Goal: Communication & Community: Answer question/provide support

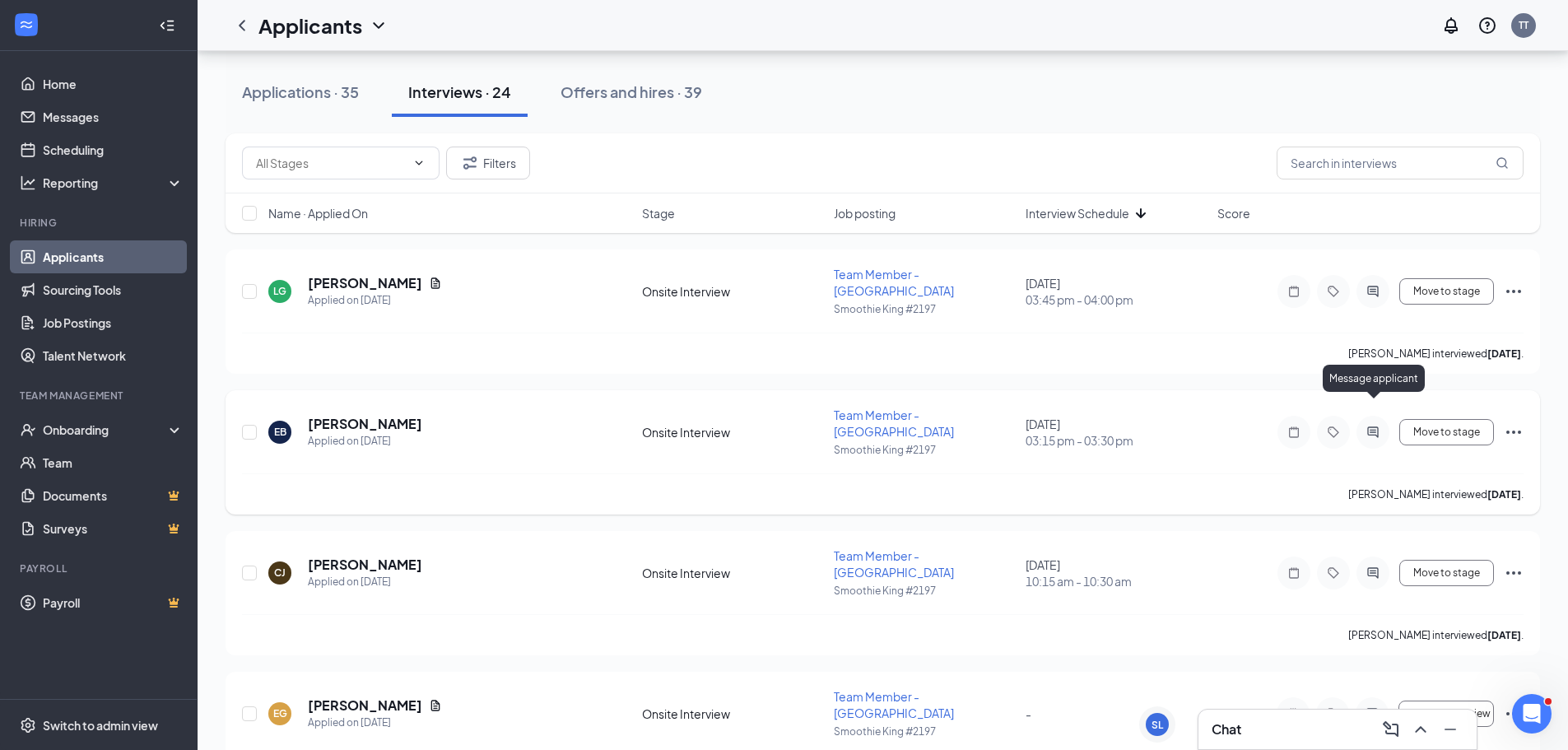
click at [1381, 425] on icon "ActiveChat" at bounding box center [1373, 432] width 20 height 13
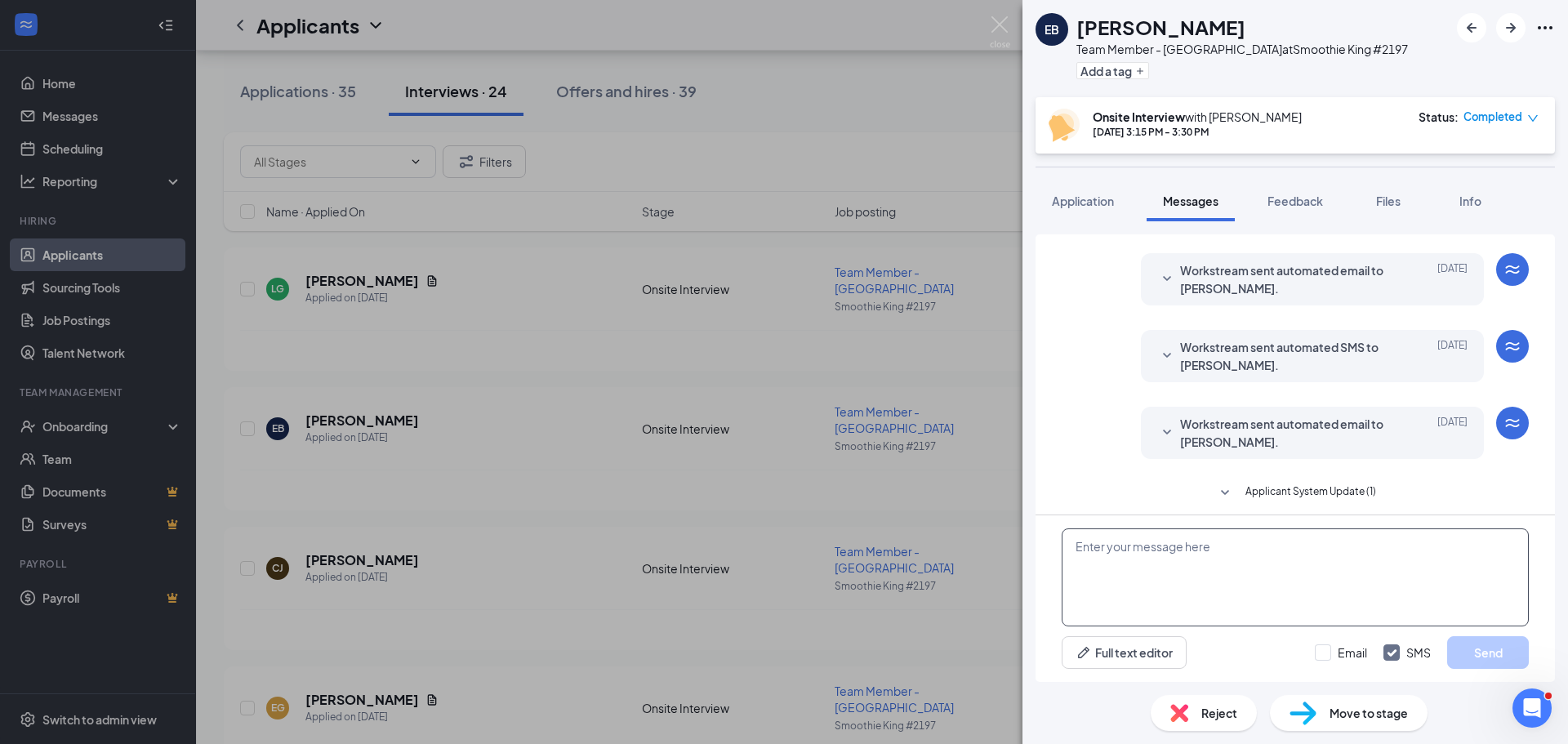
scroll to position [481, 0]
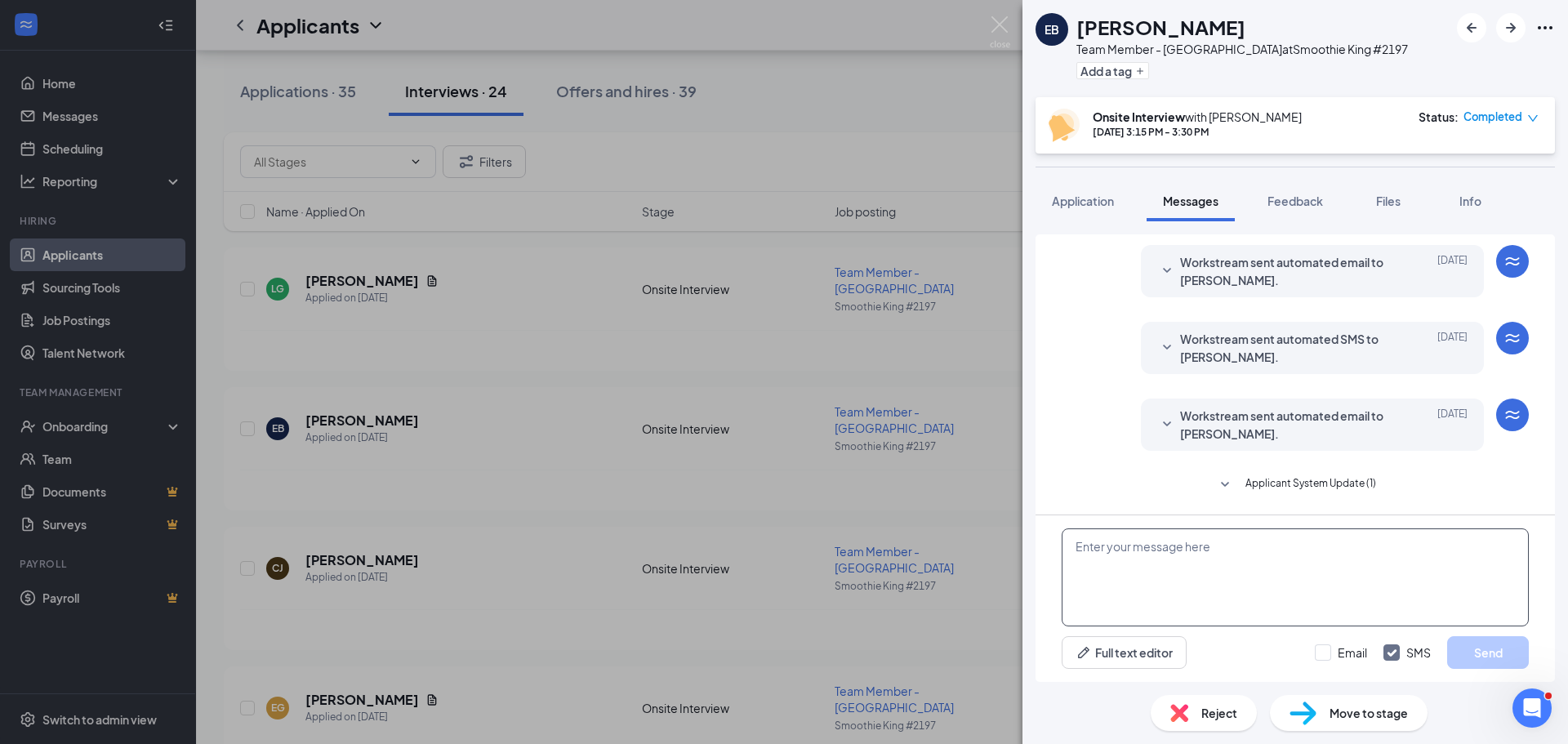
click at [1193, 598] on textarea at bounding box center [1296, 577] width 467 height 98
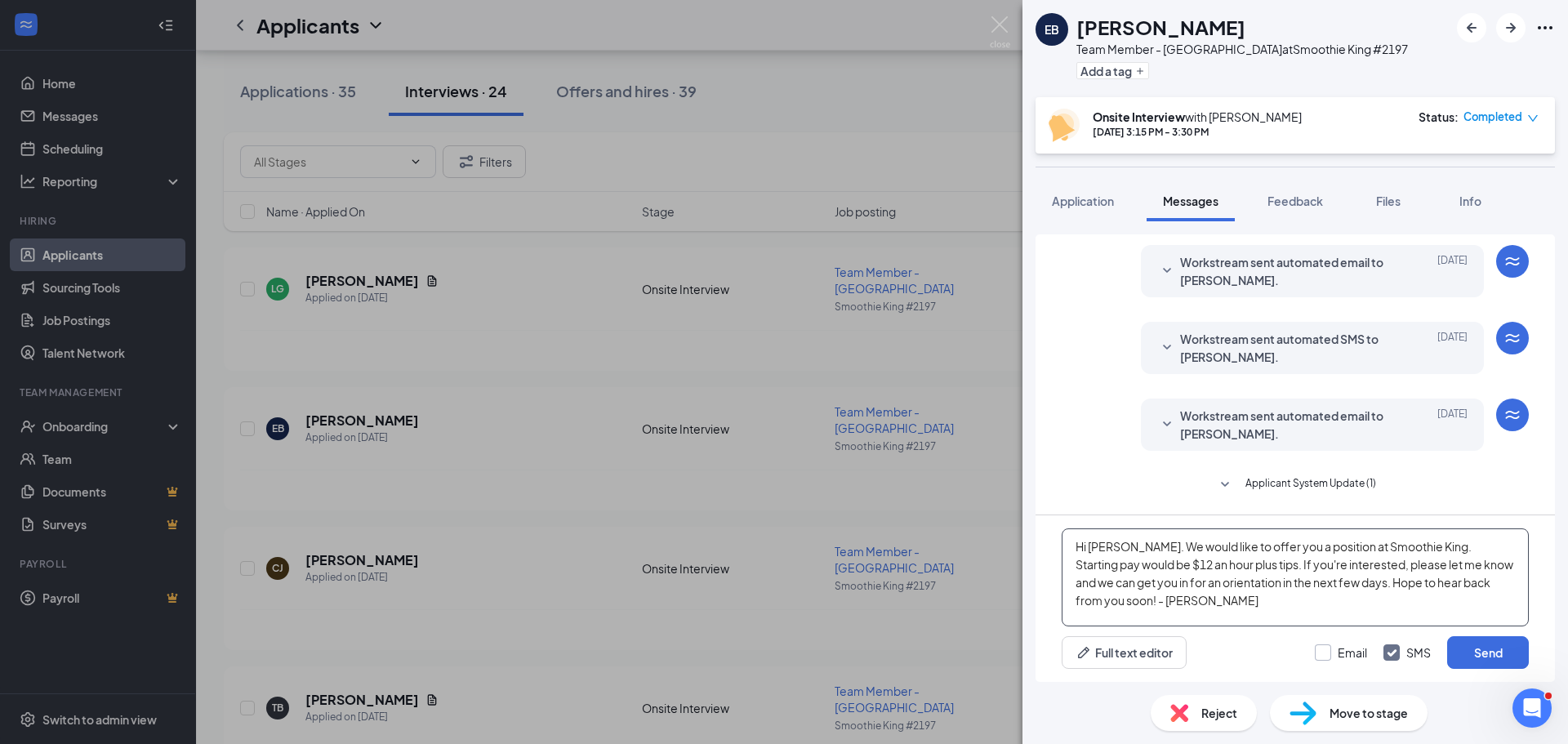
type textarea "Hi [PERSON_NAME]. We would like to offer you a position at Smoothie King. Start…"
click at [1317, 655] on input "Email" at bounding box center [1341, 652] width 52 height 17
checkbox input "true"
click at [1495, 657] on button "Send" at bounding box center [1488, 653] width 82 height 33
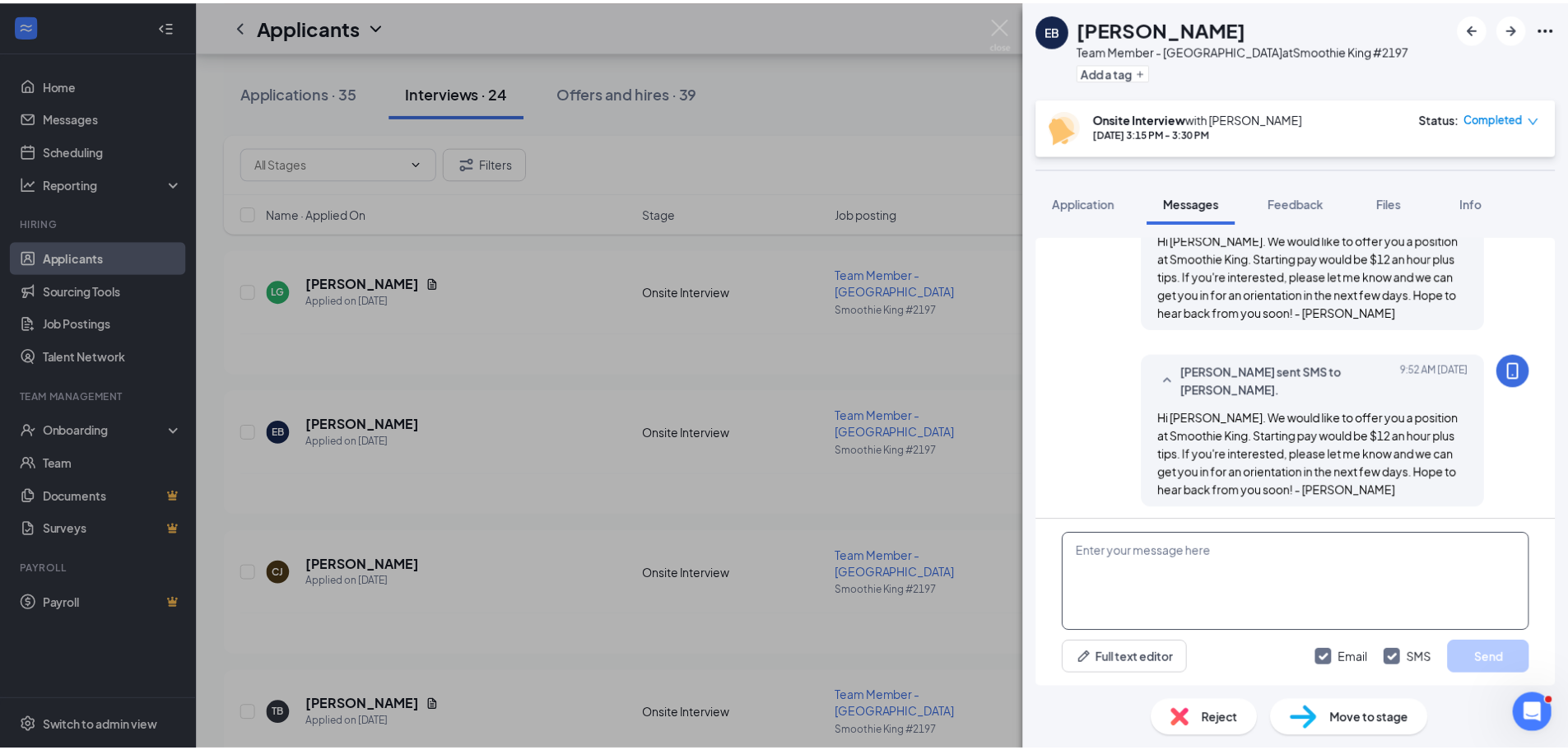
scroll to position [841, 0]
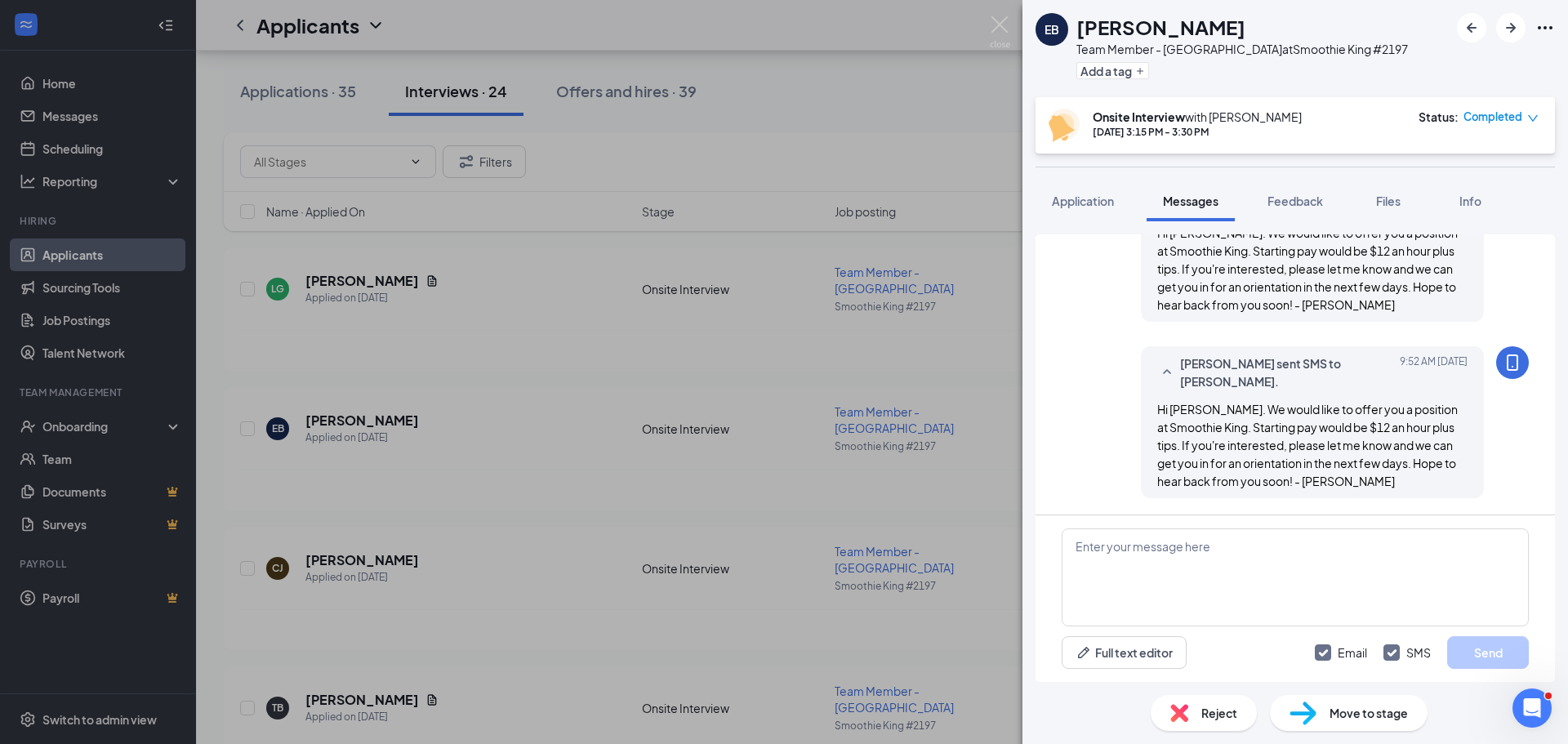
click at [1018, 28] on div "EB [PERSON_NAME] Team Member - [PERSON_NAME] at Smoothie King #2197 Add a tag O…" at bounding box center [784, 372] width 1568 height 744
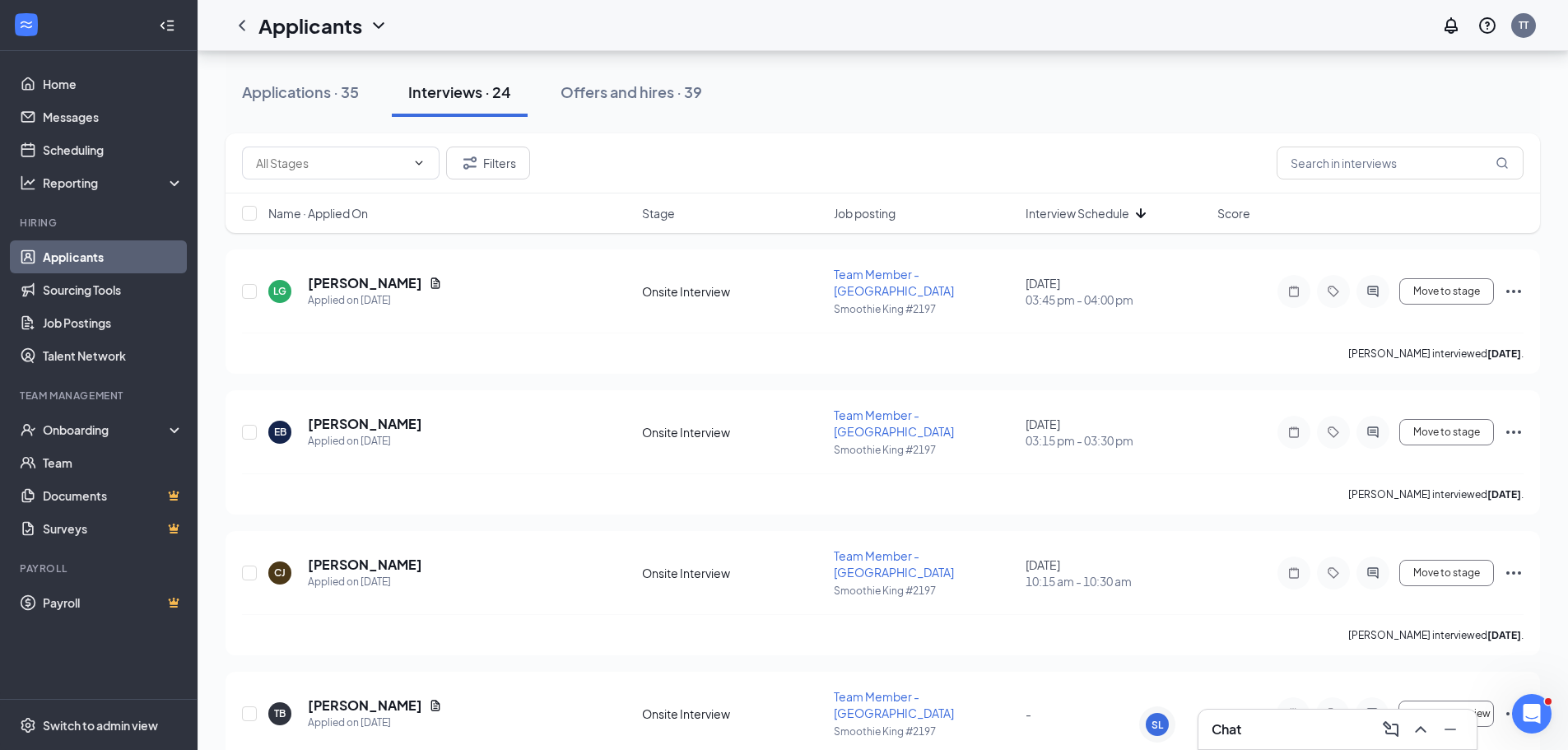
click at [1010, 28] on div "Applicants TT" at bounding box center [882, 25] width 1371 height 51
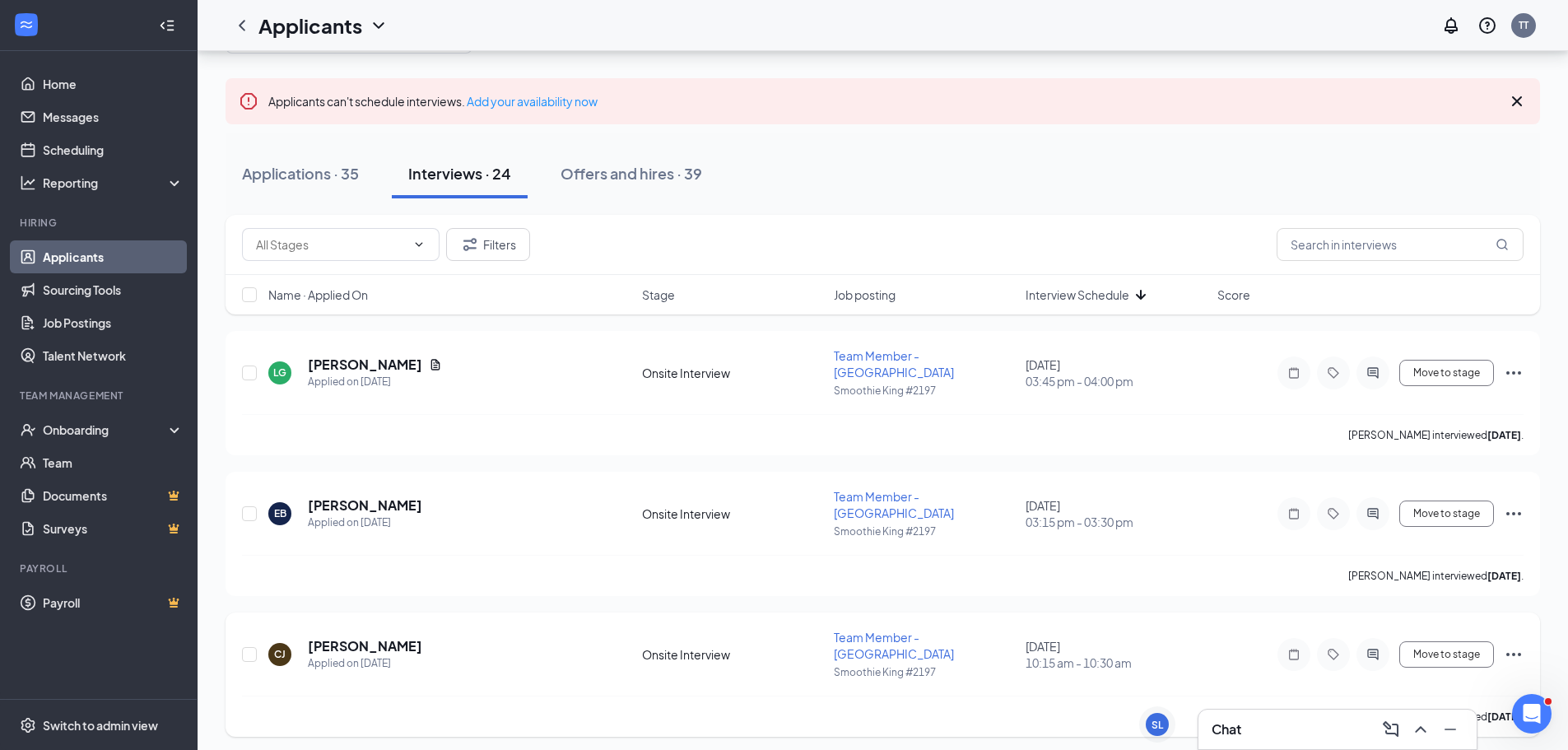
scroll to position [82, 0]
click at [1302, 730] on div "Chat" at bounding box center [1337, 730] width 252 height 27
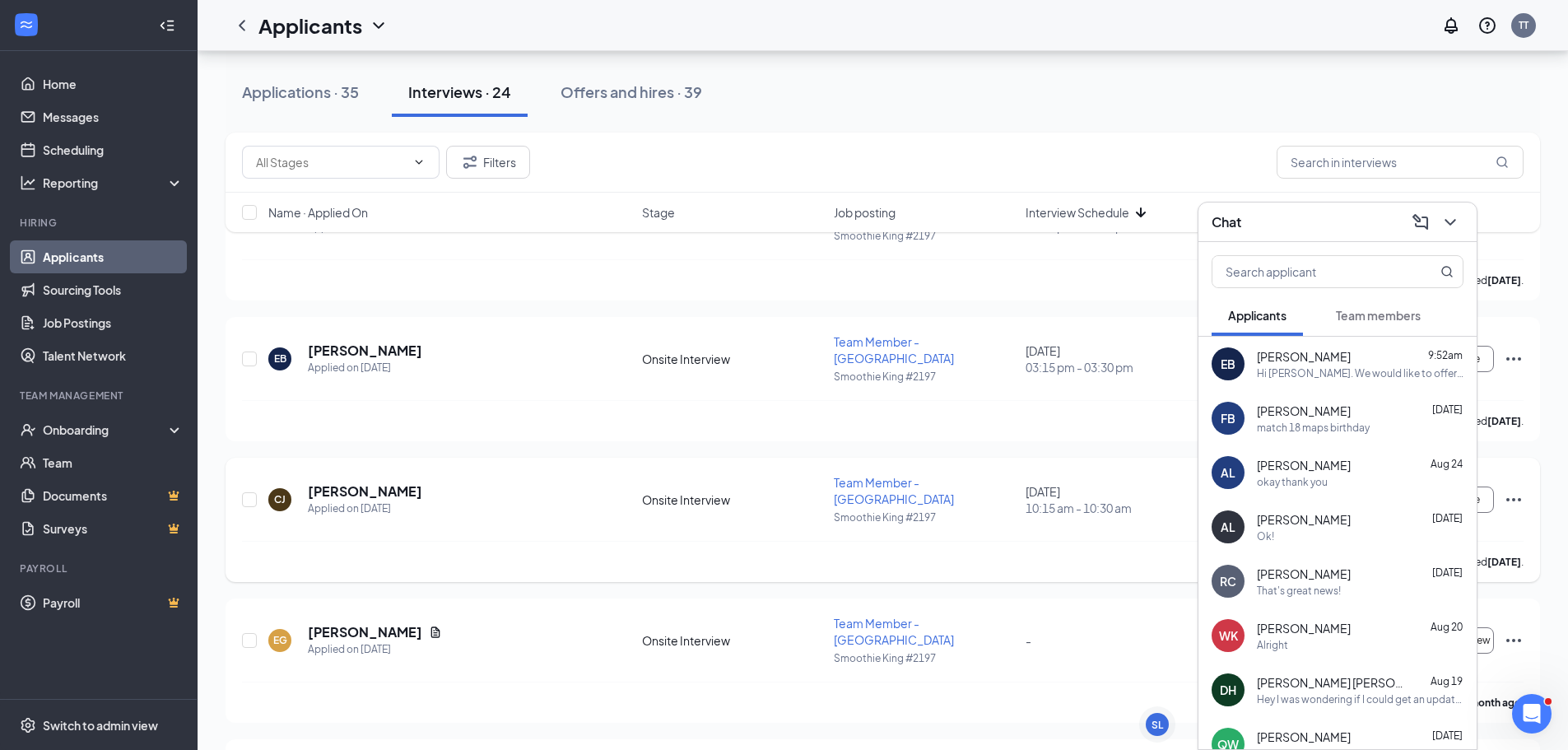
scroll to position [247, 0]
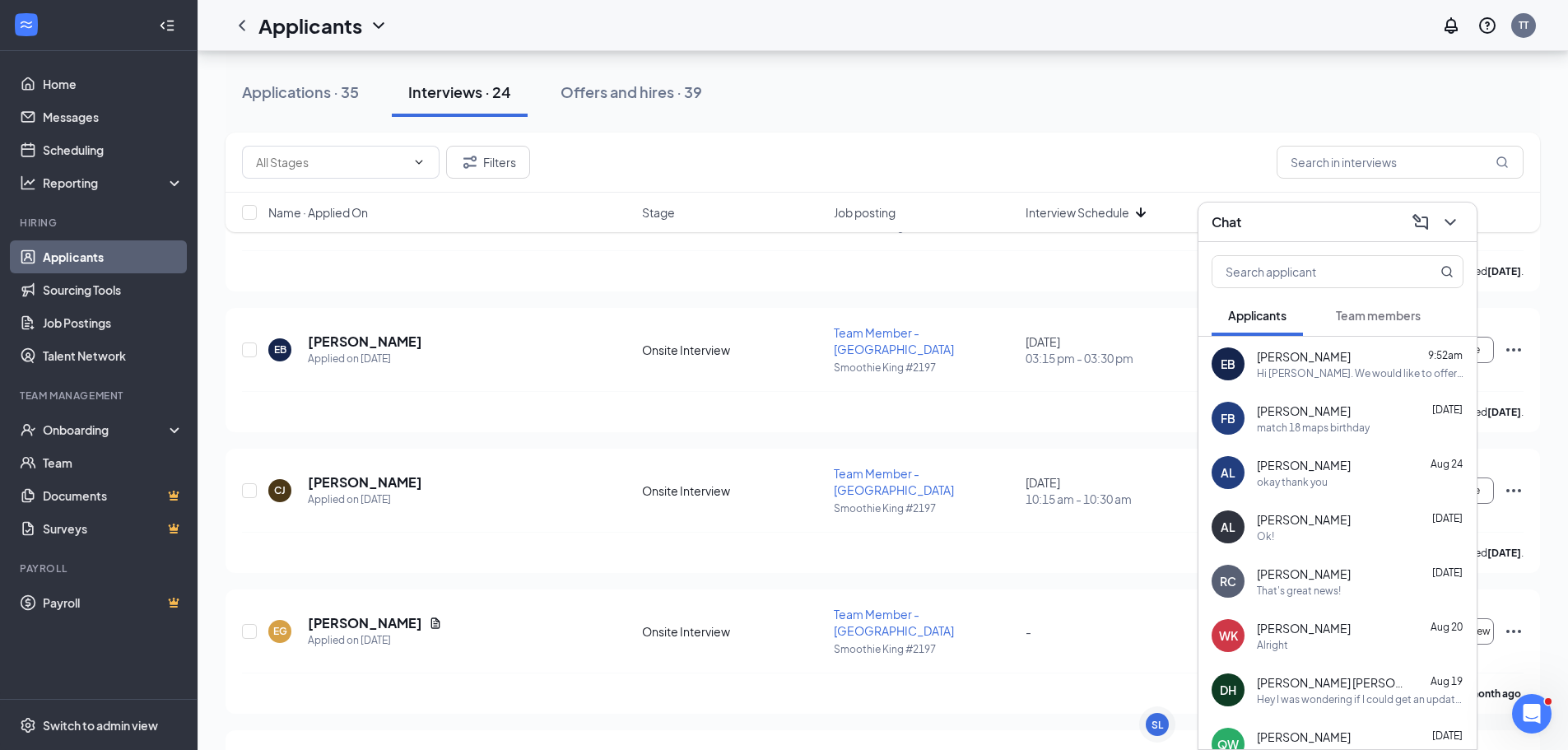
click at [1339, 366] on div "Hi [PERSON_NAME]. We would like to offer you a position at Smoothie King. Start…" at bounding box center [1360, 373] width 206 height 14
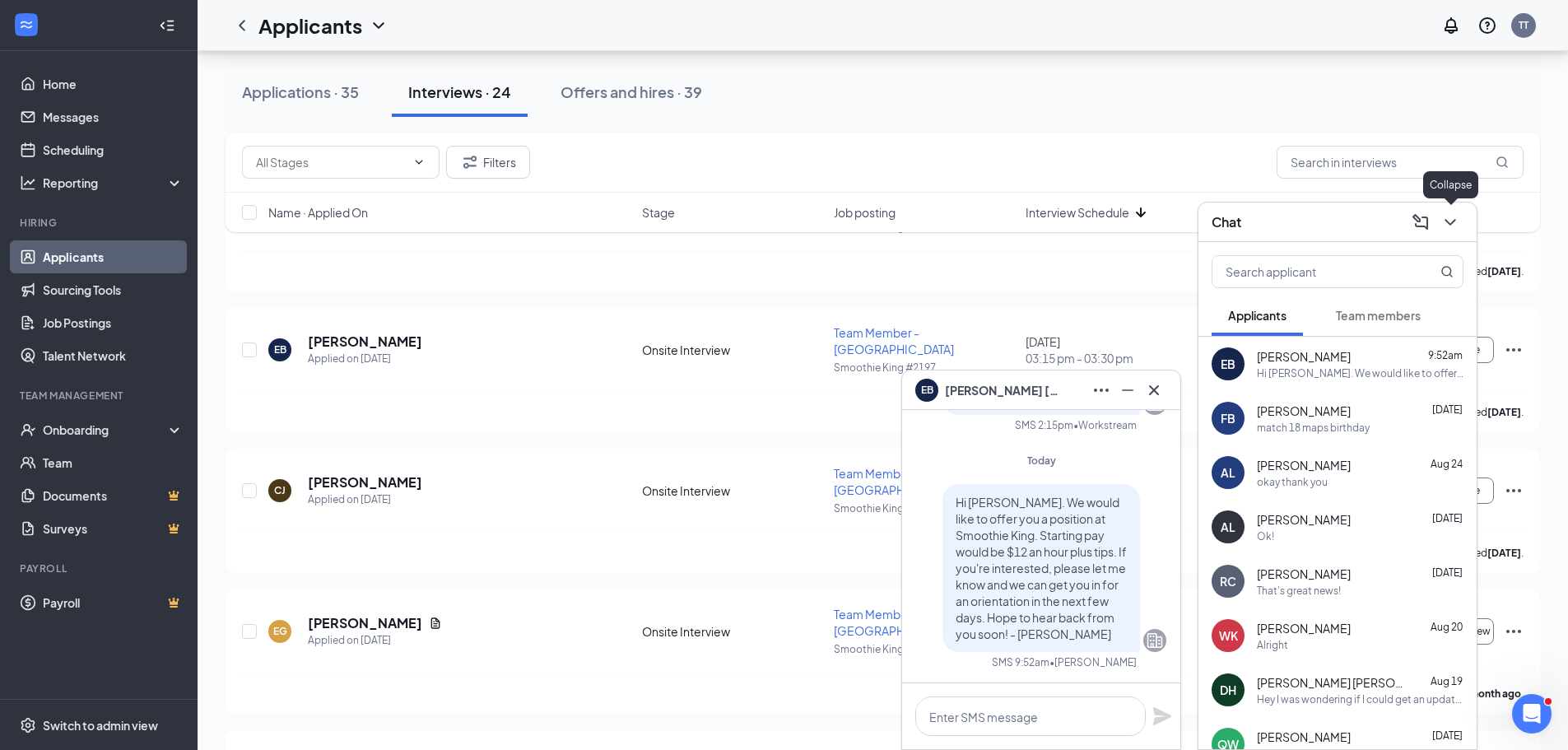
click at [1447, 215] on icon "ChevronDown" at bounding box center [1451, 222] width 20 height 20
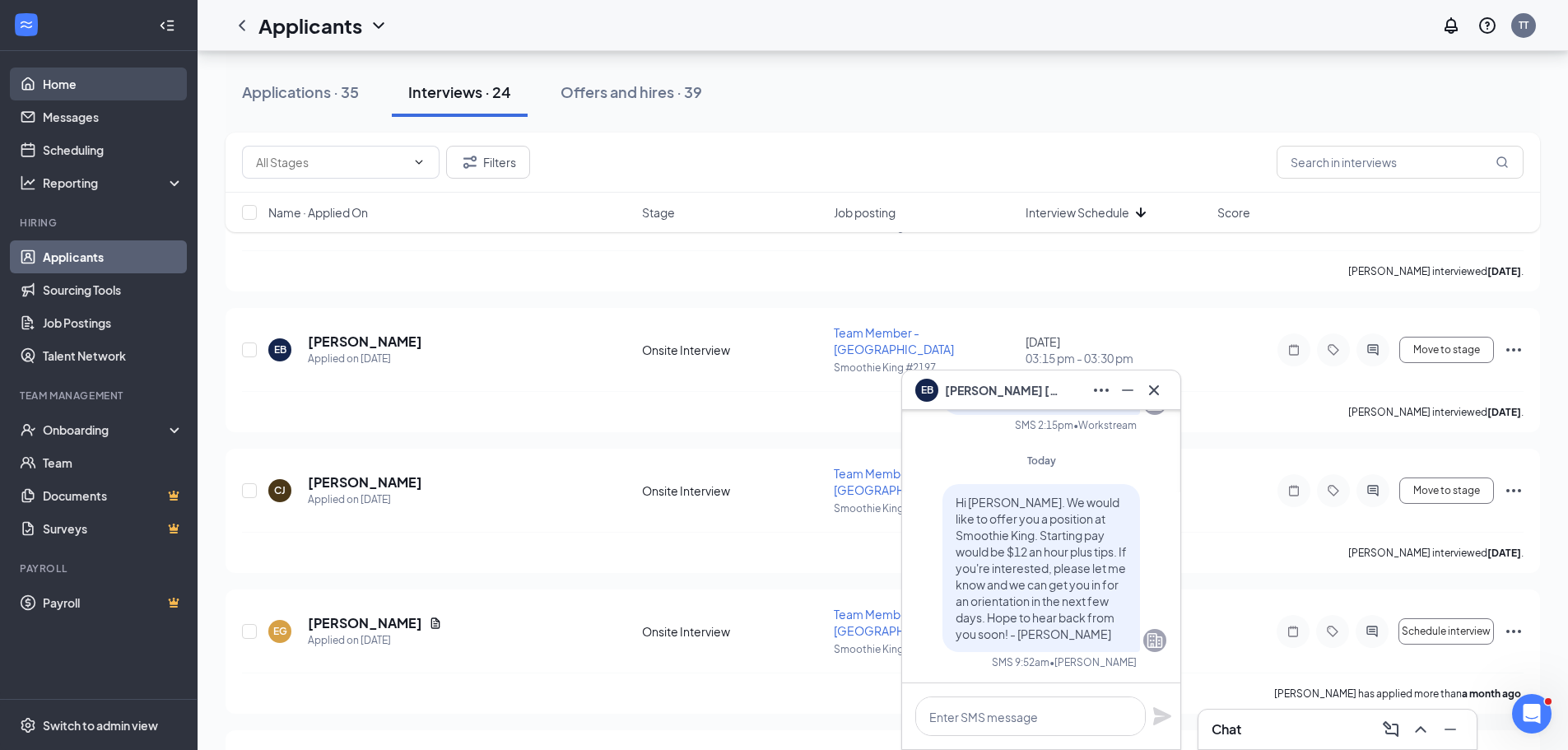
click at [92, 72] on link "Home" at bounding box center [112, 84] width 141 height 33
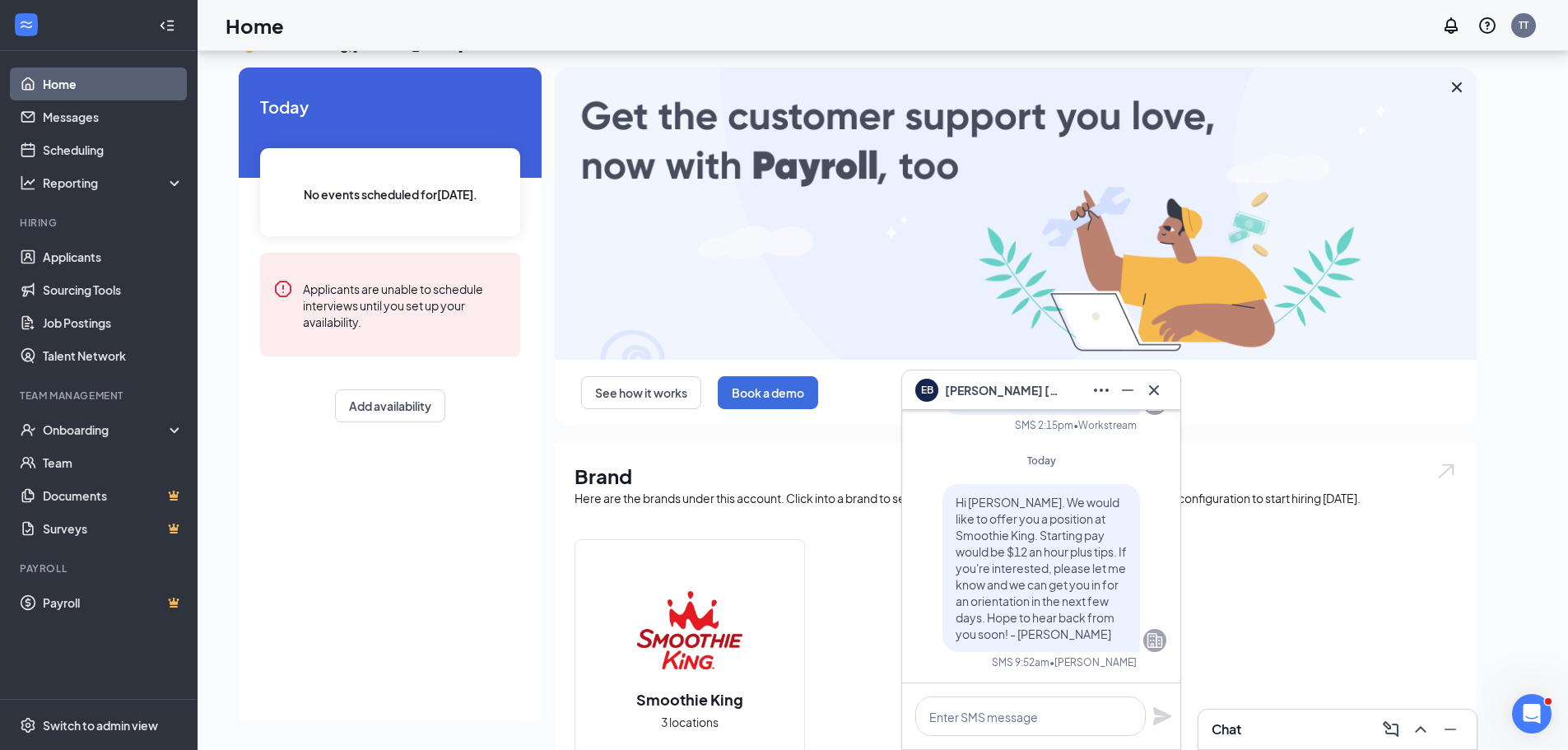
scroll to position [247, 0]
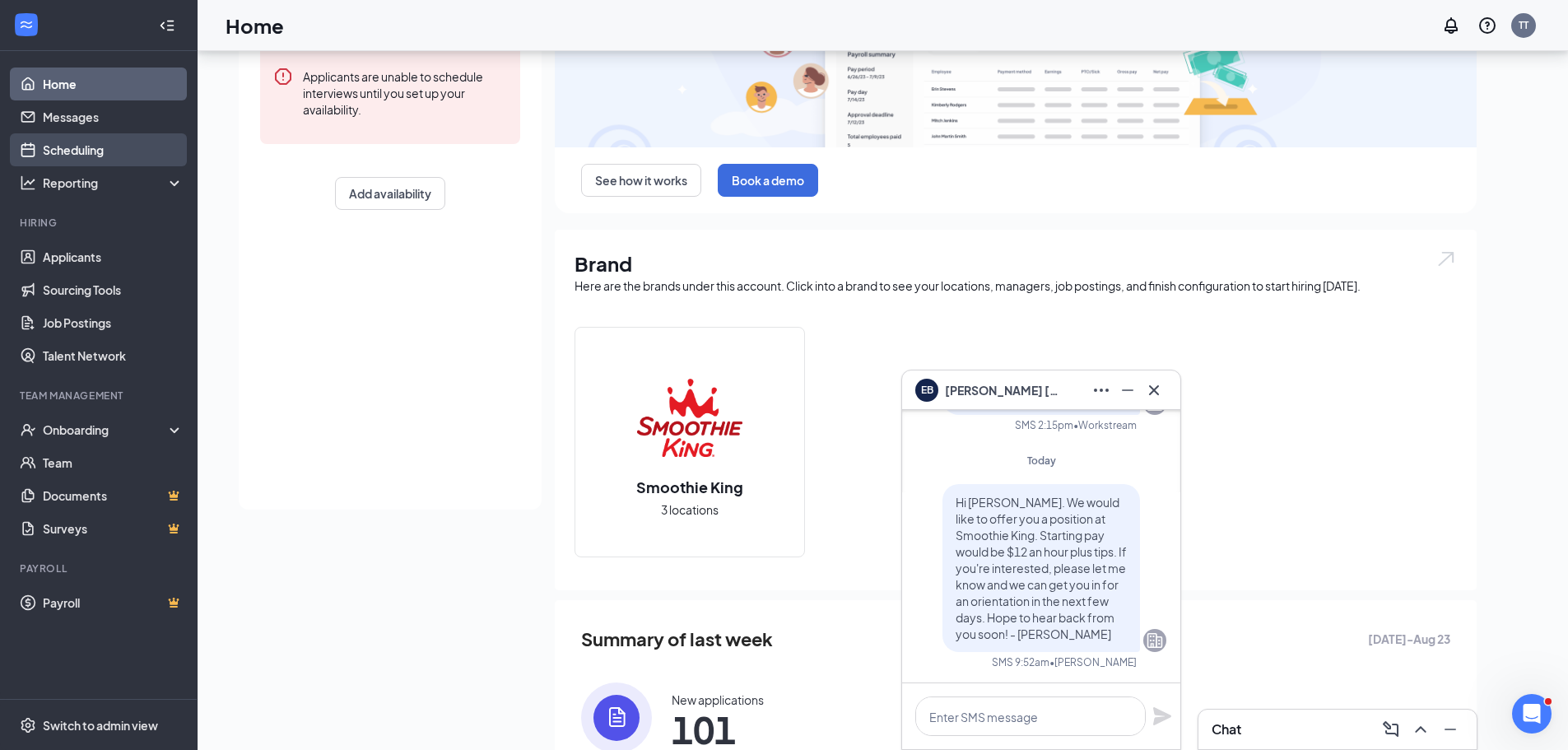
click at [90, 159] on link "Scheduling" at bounding box center [112, 150] width 141 height 33
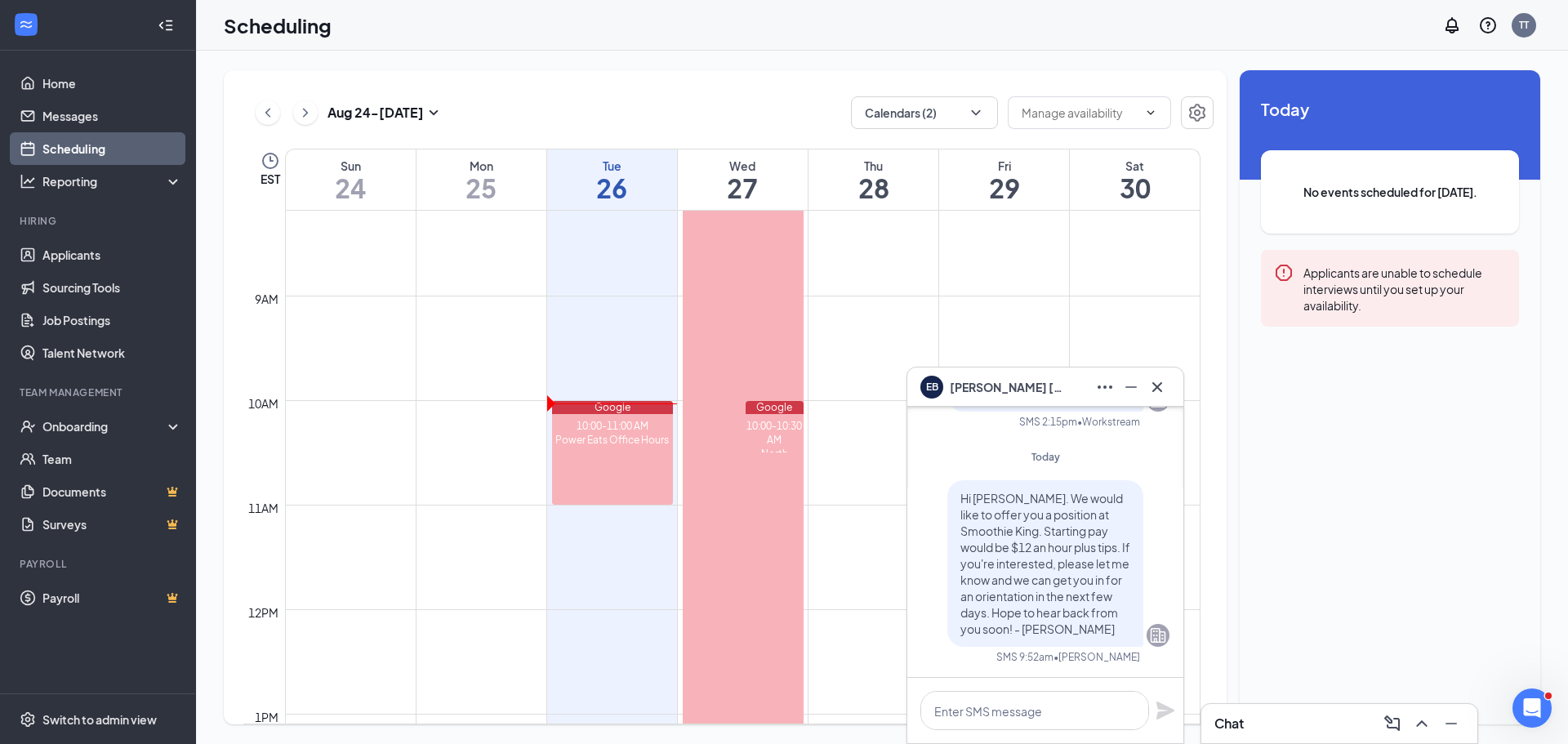
scroll to position [884, 0]
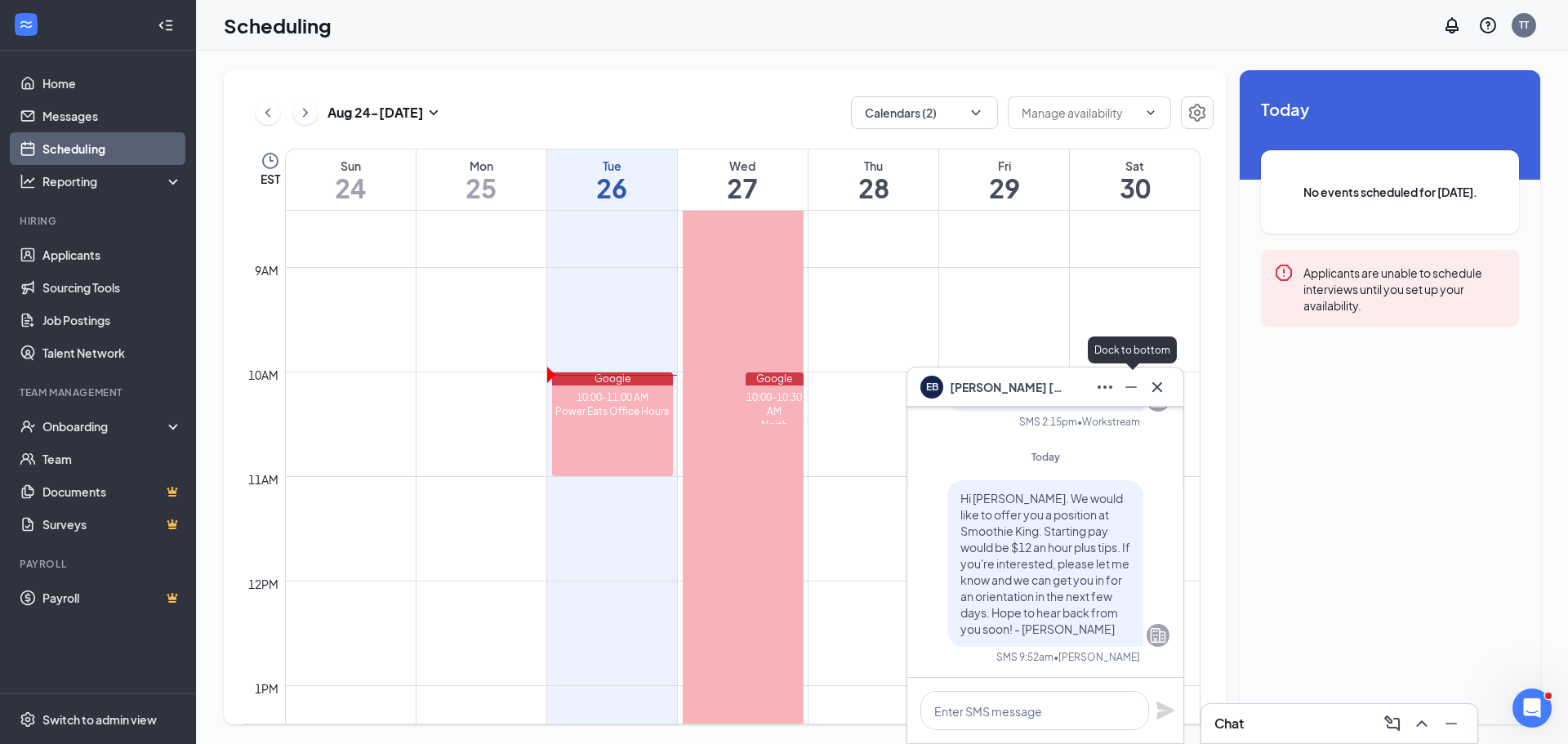
click at [1133, 389] on icon "Minimize" at bounding box center [1131, 387] width 20 height 20
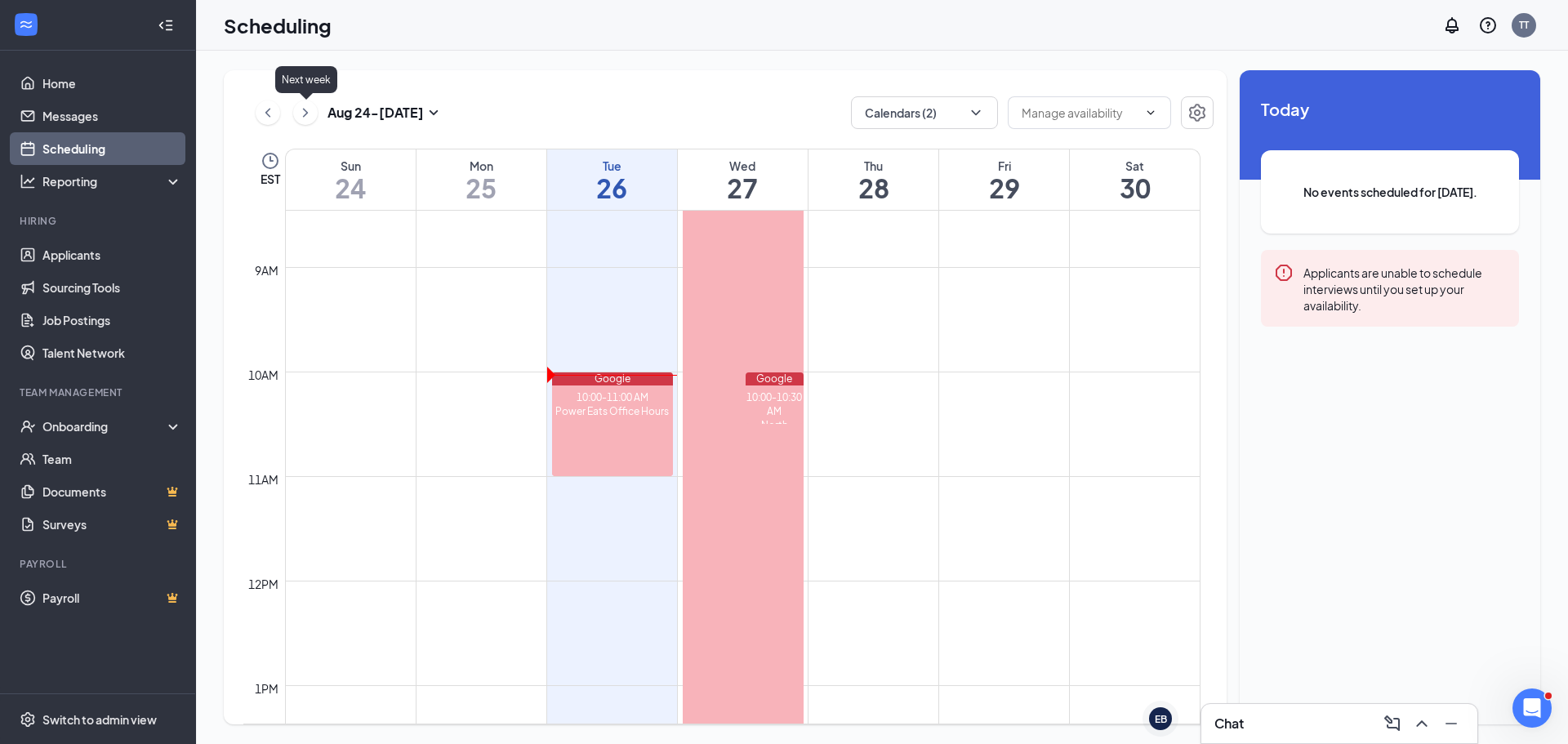
click at [301, 117] on icon "ChevronRight" at bounding box center [306, 113] width 17 height 20
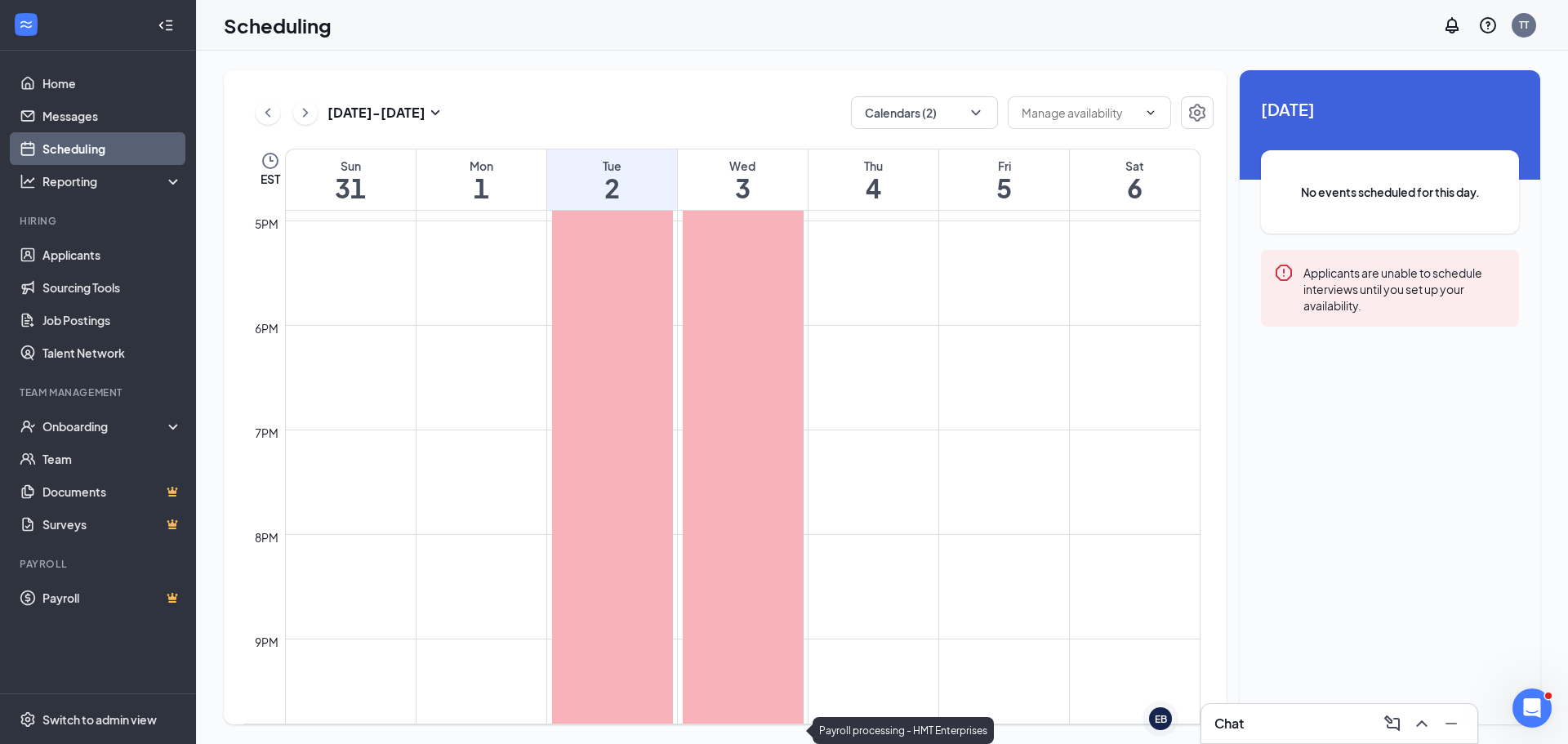
scroll to position [1797, 0]
click at [1267, 737] on div "Chat" at bounding box center [1339, 723] width 276 height 39
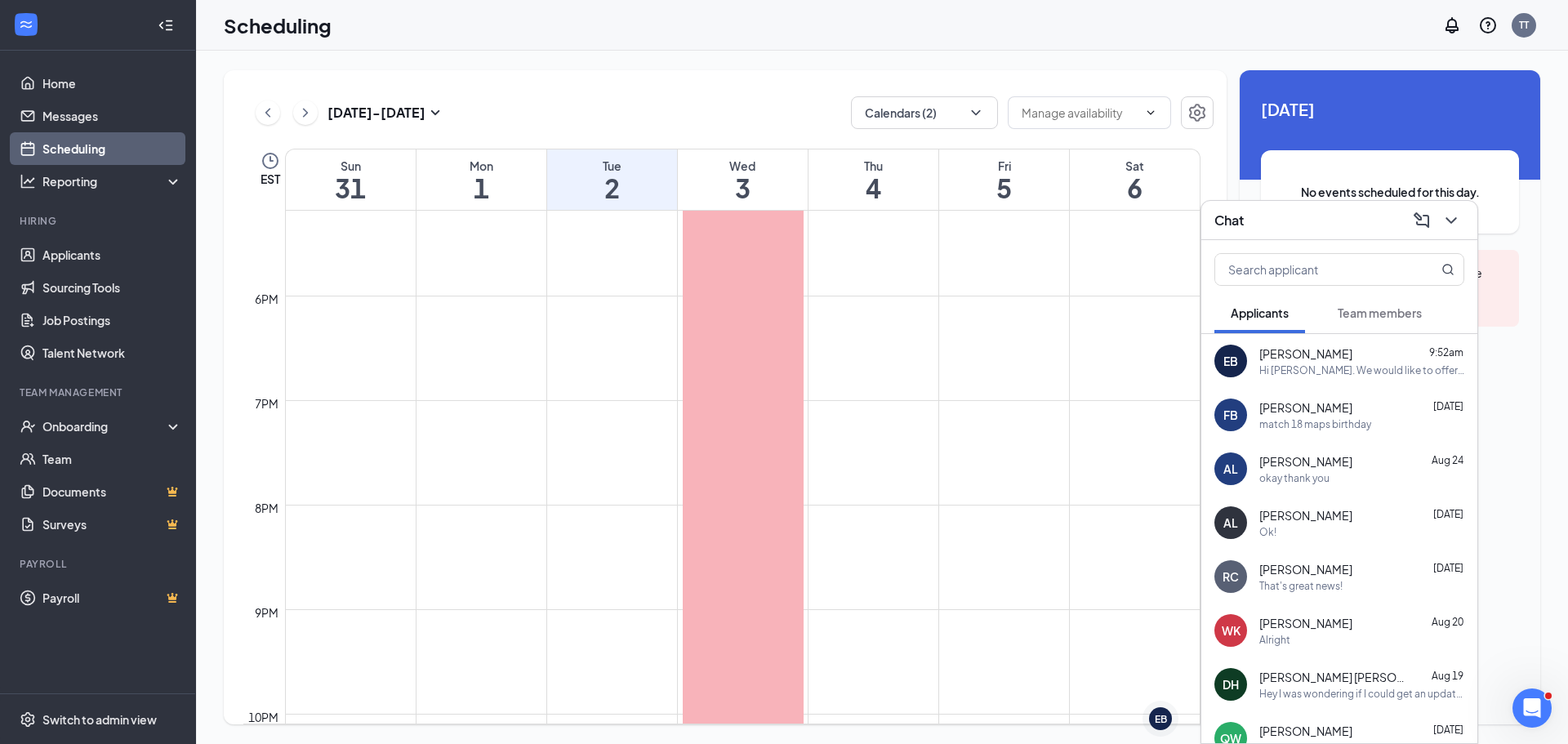
click at [1316, 372] on div "Hi [PERSON_NAME]. We would like to offer you a position at Smoothie King. Start…" at bounding box center [1362, 370] width 205 height 14
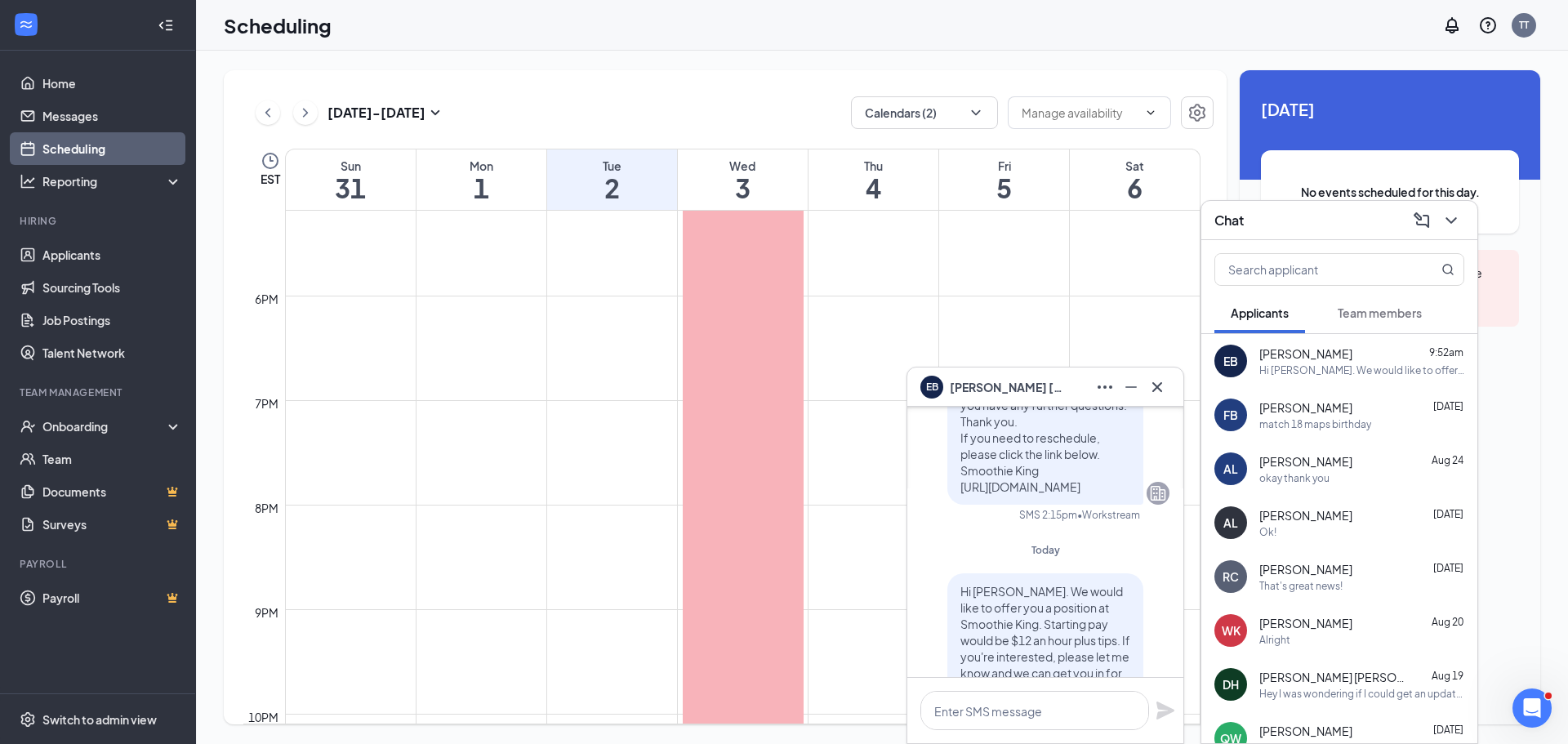
scroll to position [0, 0]
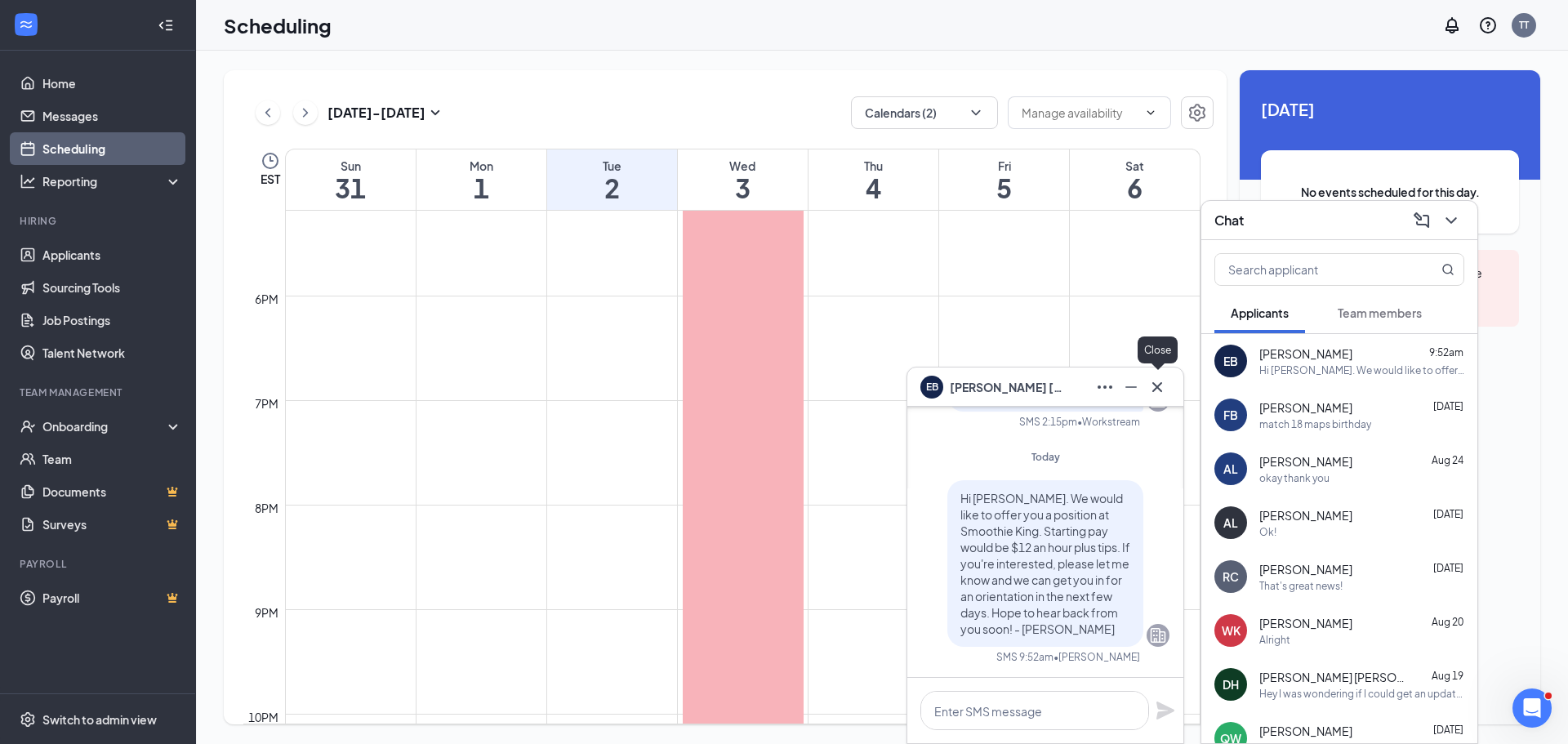
click at [1158, 389] on icon "Cross" at bounding box center [1158, 387] width 20 height 20
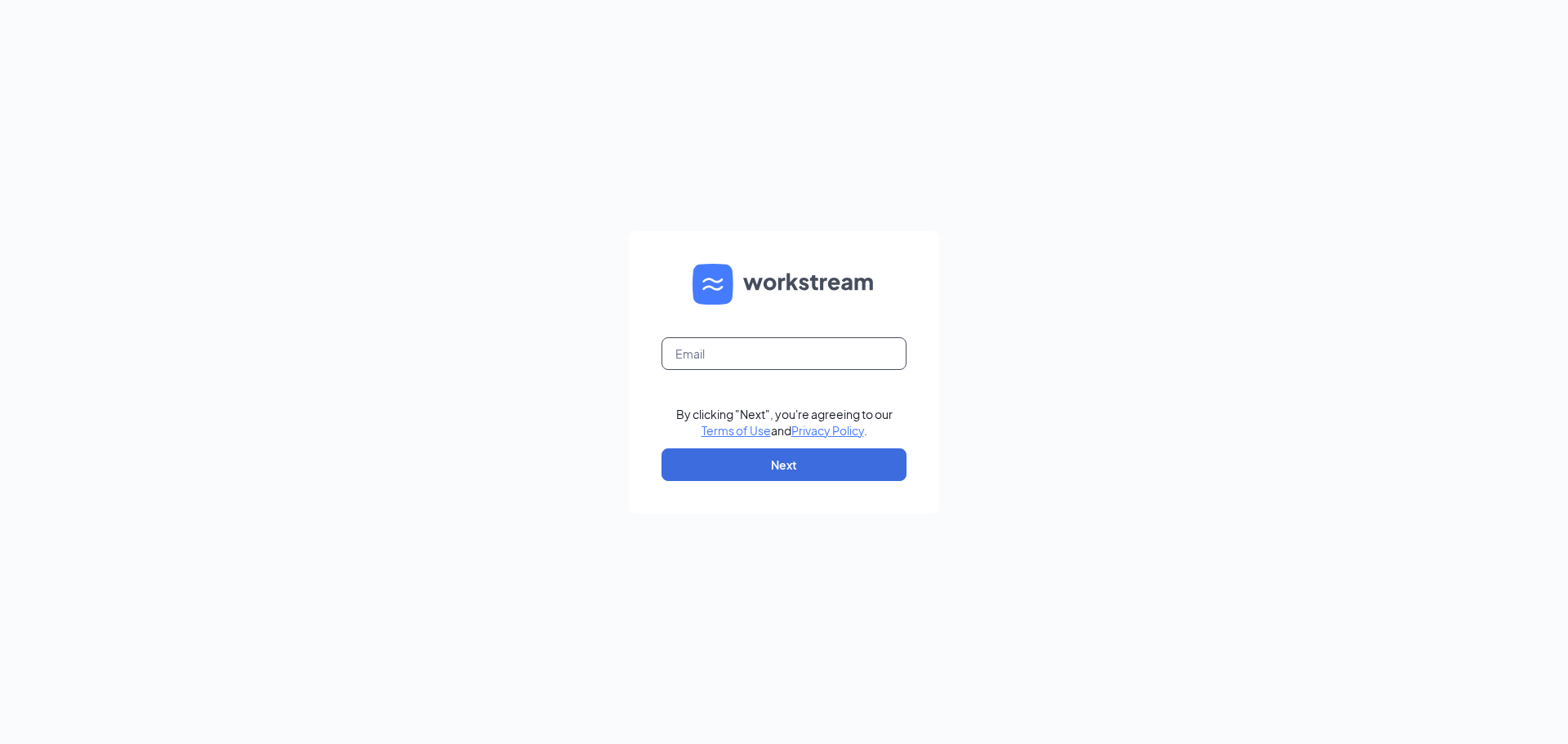
click at [680, 354] on input "text" at bounding box center [784, 354] width 245 height 33
type input "tiffany@smoothiekinglouisville.com"
click at [778, 445] on form "tiffany@smoothiekinglouisville.com By clicking "Next", you're agreeing to our T…" at bounding box center [784, 372] width 310 height 282
click at [782, 458] on button "Next" at bounding box center [784, 465] width 245 height 33
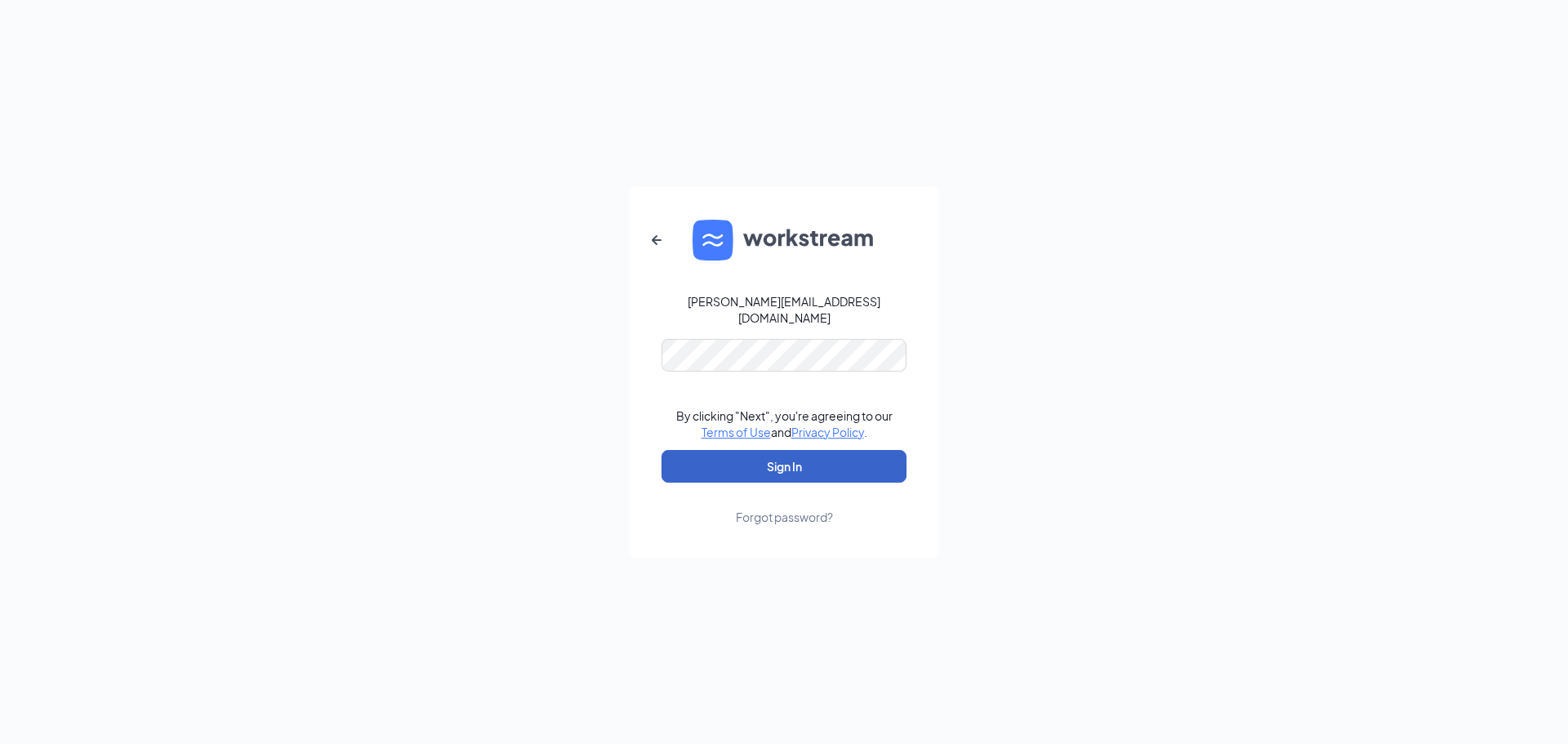
click at [786, 469] on button "Sign In" at bounding box center [784, 467] width 245 height 33
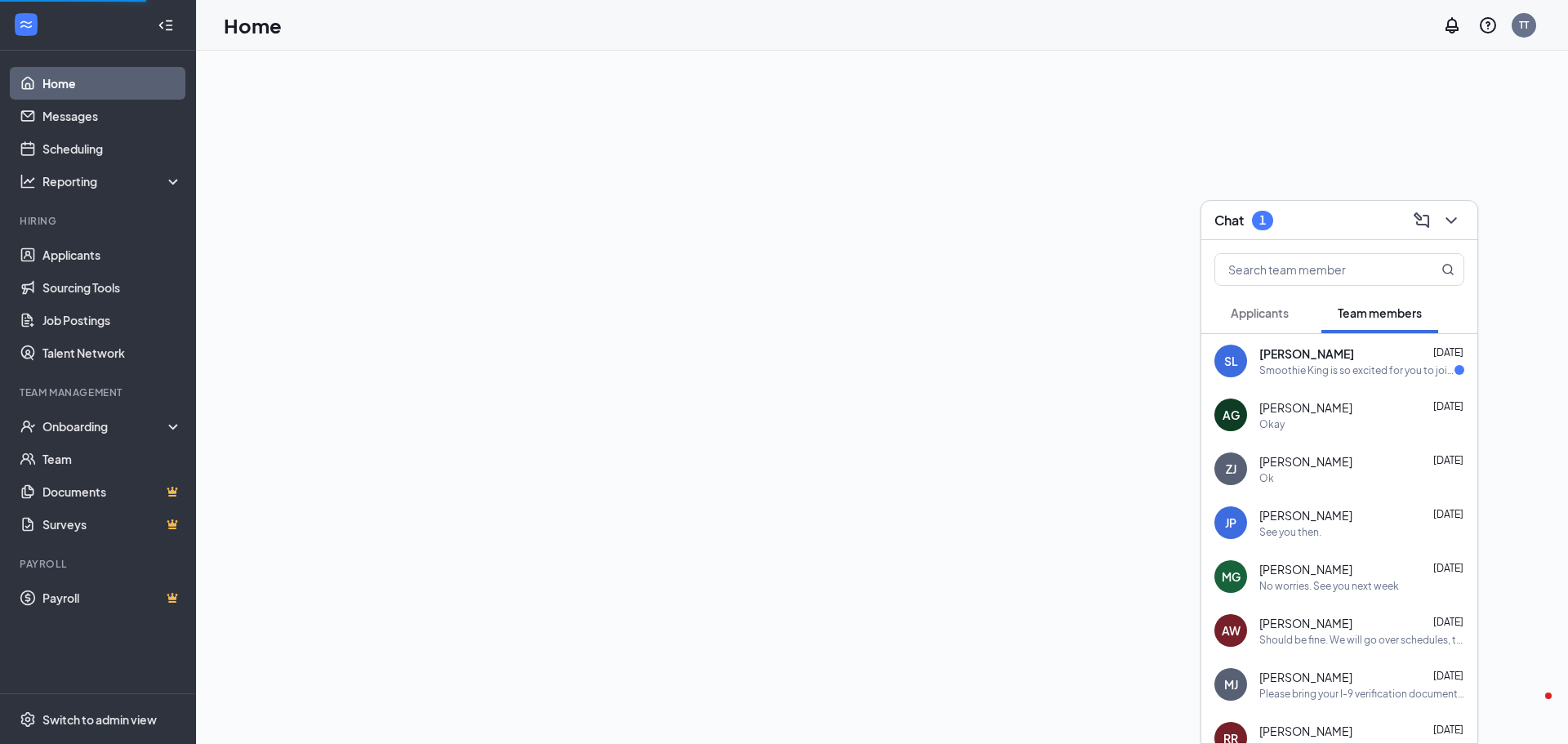
click at [1343, 363] on div "Smoothie King is so excited for you to join our team! Do you know anyone else w…" at bounding box center [1357, 370] width 195 height 14
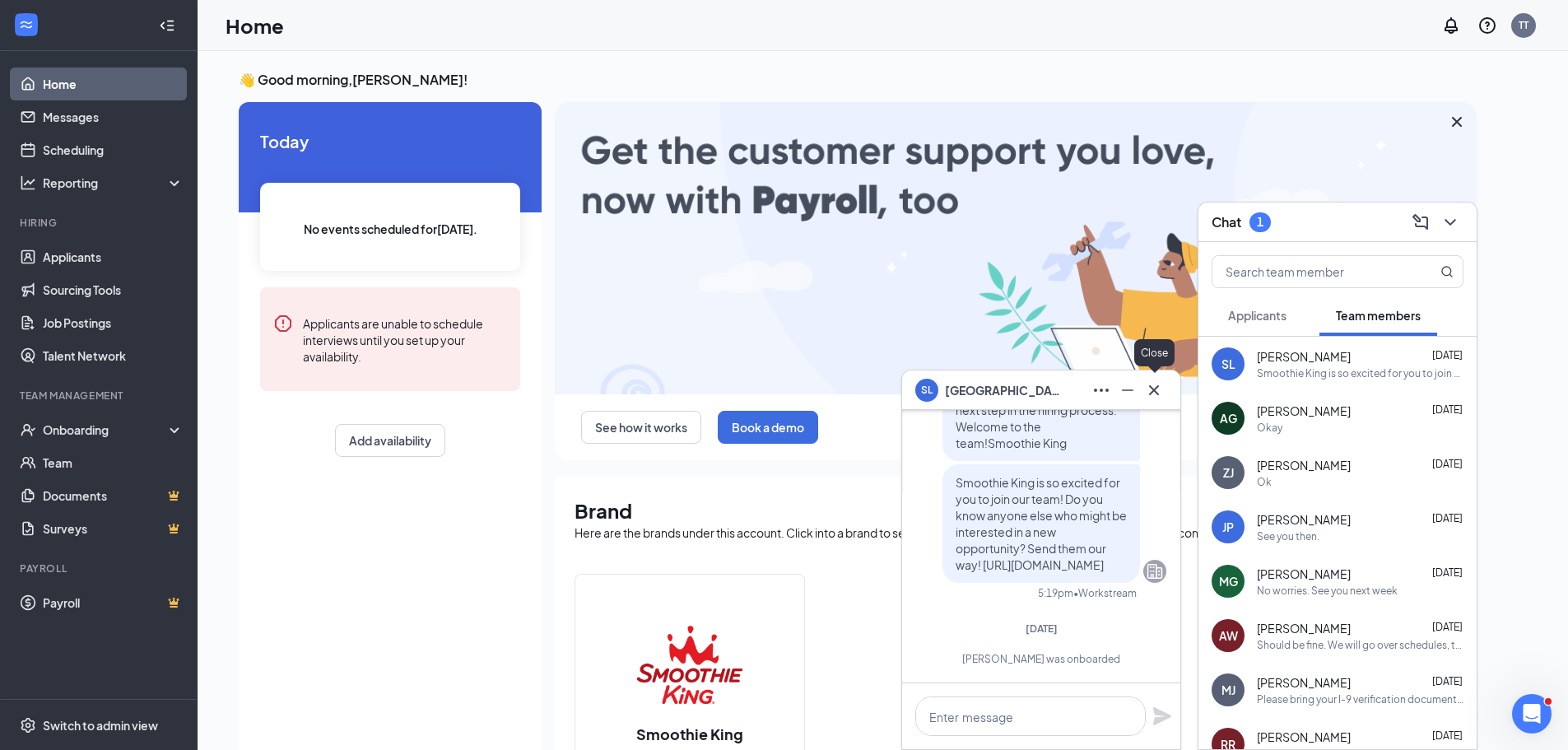
click at [1163, 395] on icon "Cross" at bounding box center [1154, 390] width 20 height 20
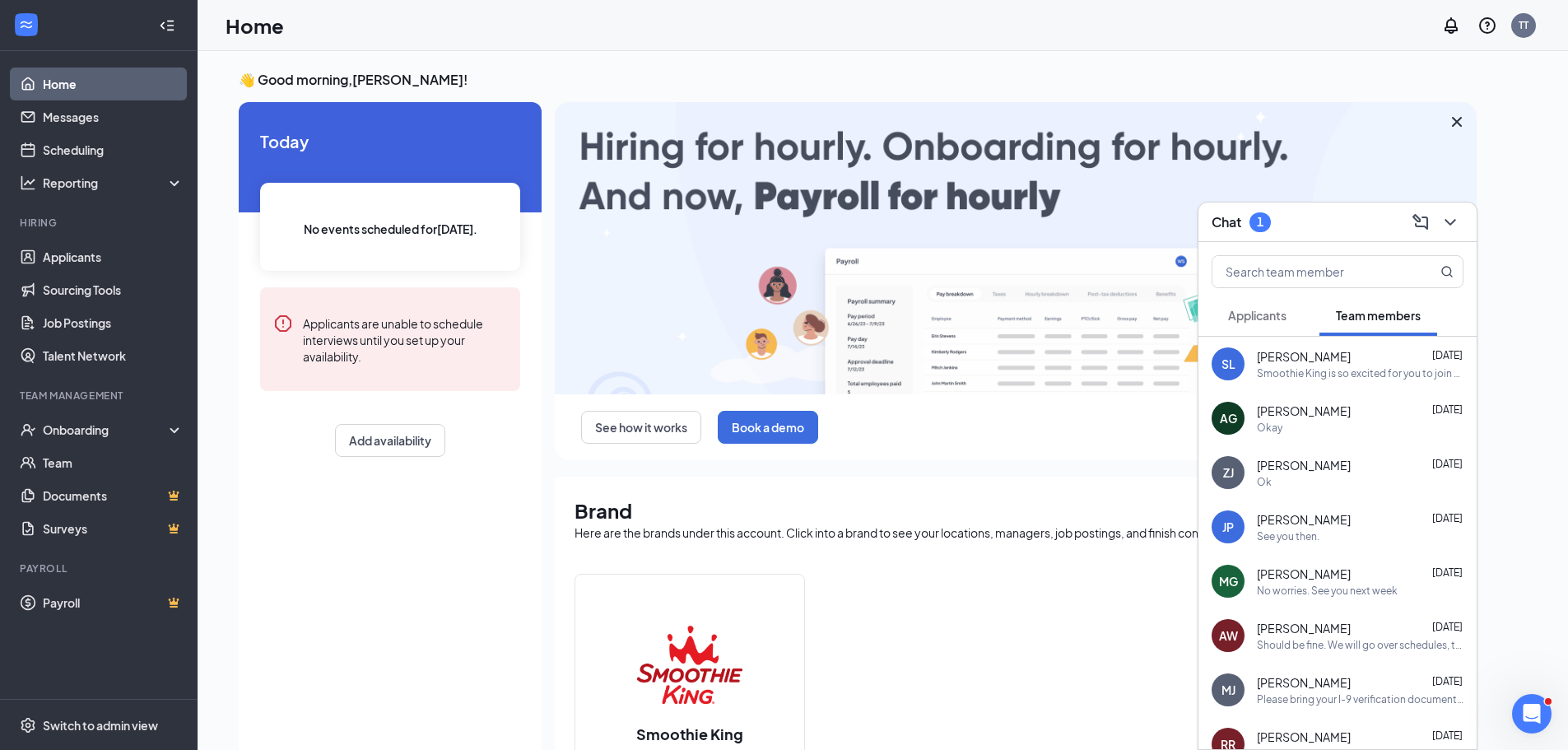
click at [1283, 327] on button "Applicants" at bounding box center [1258, 315] width 92 height 41
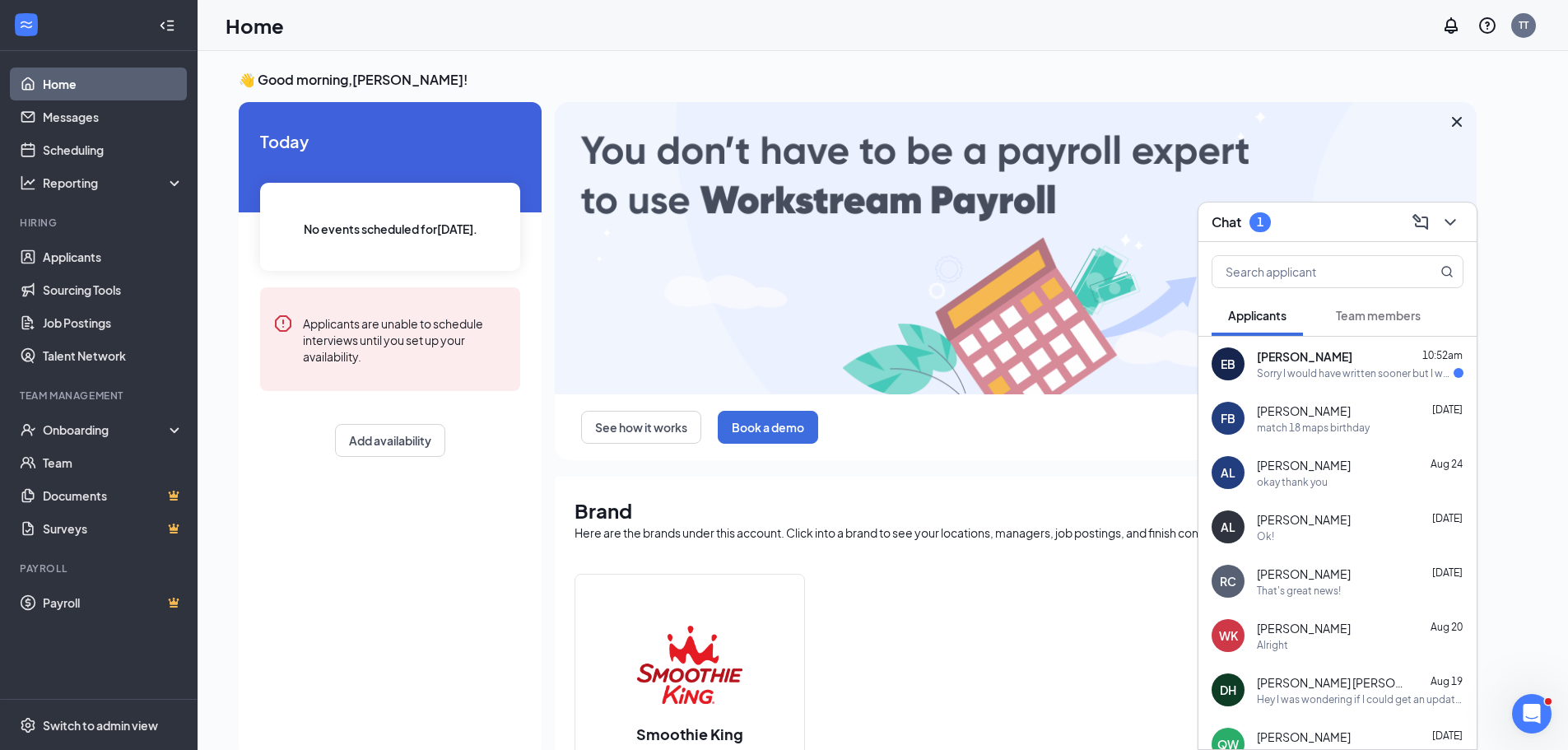
click at [1295, 369] on div "Sorry I would have written sooner but I was in class but I accept the position" at bounding box center [1355, 373] width 196 height 14
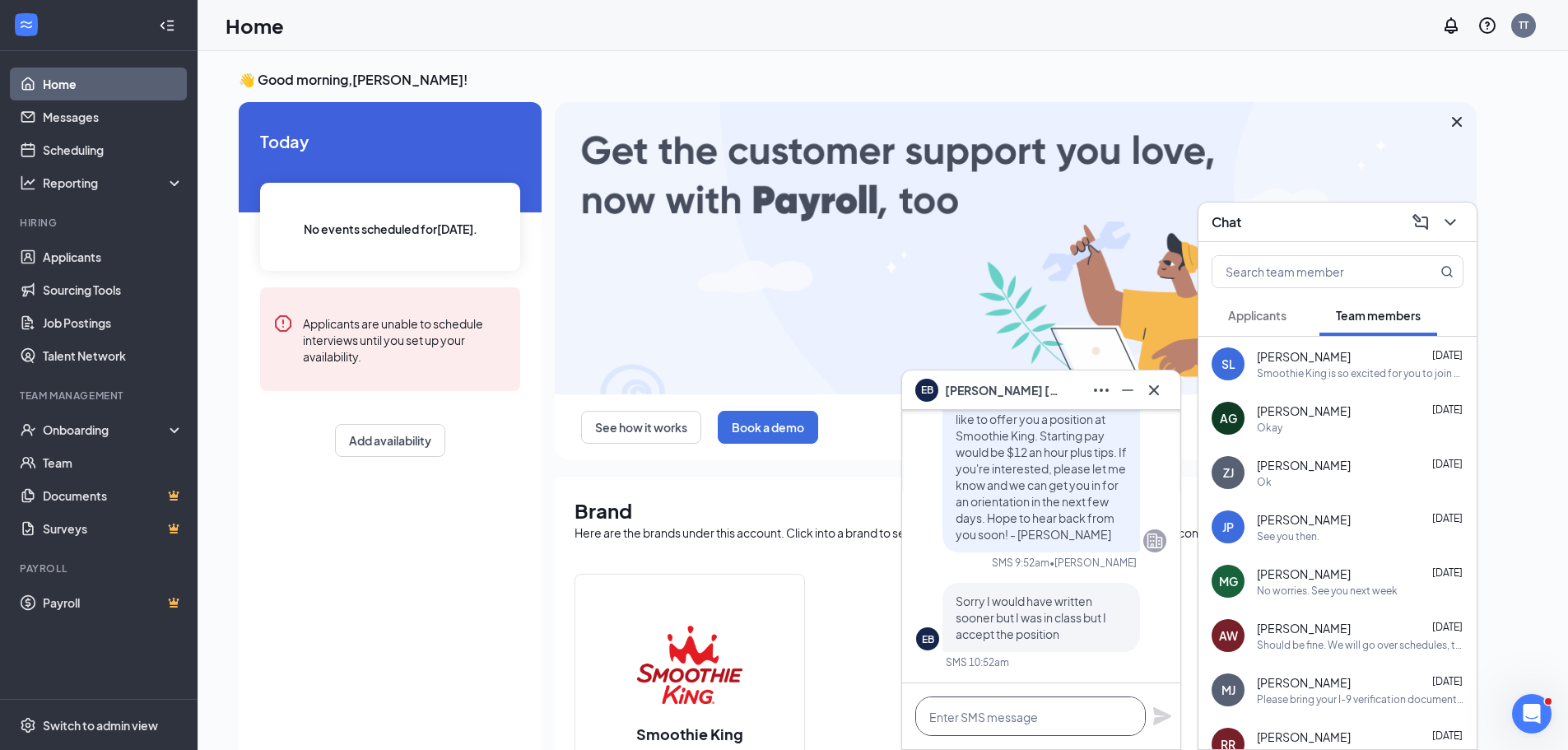
click at [980, 715] on textarea at bounding box center [1030, 716] width 231 height 39
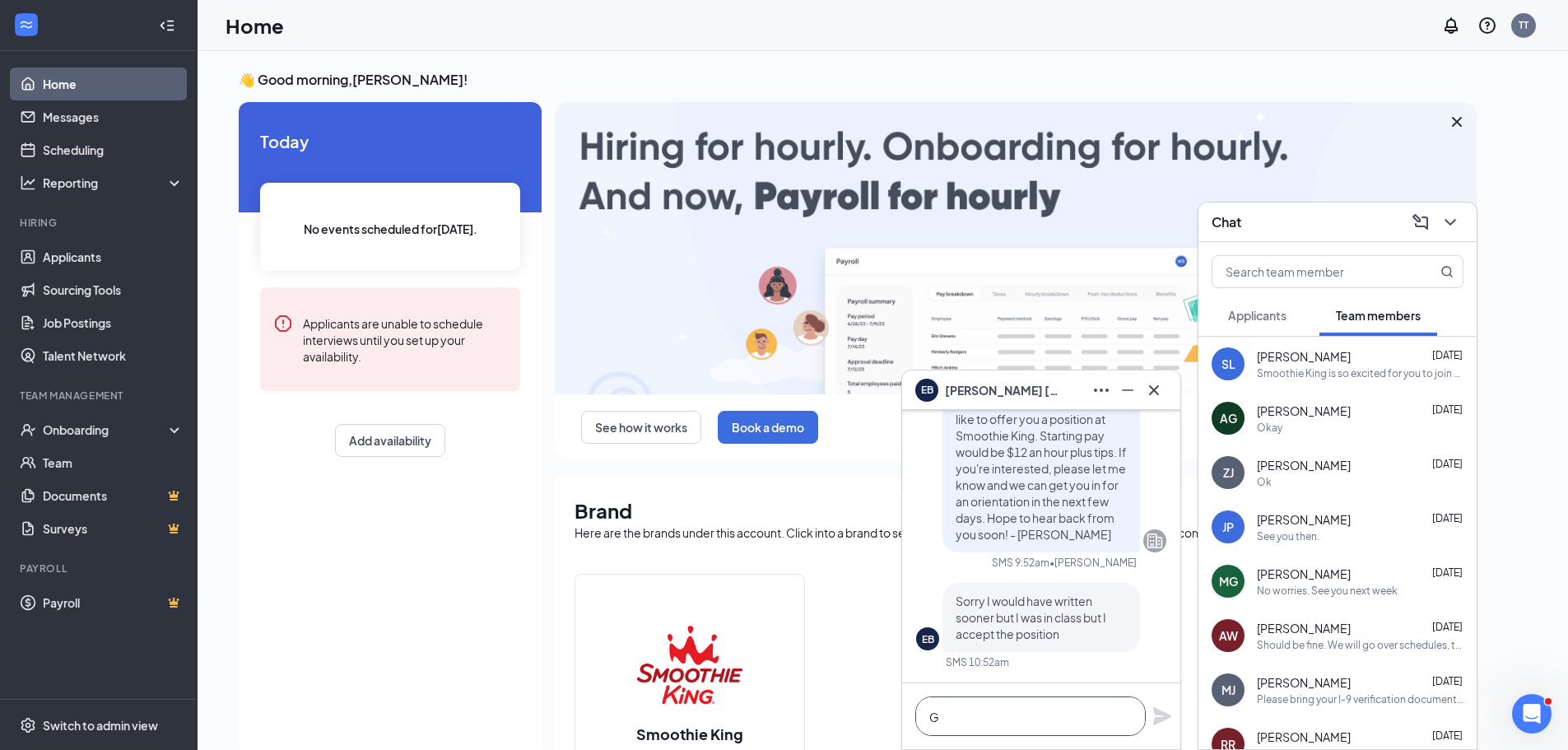
scroll to position [1, 0]
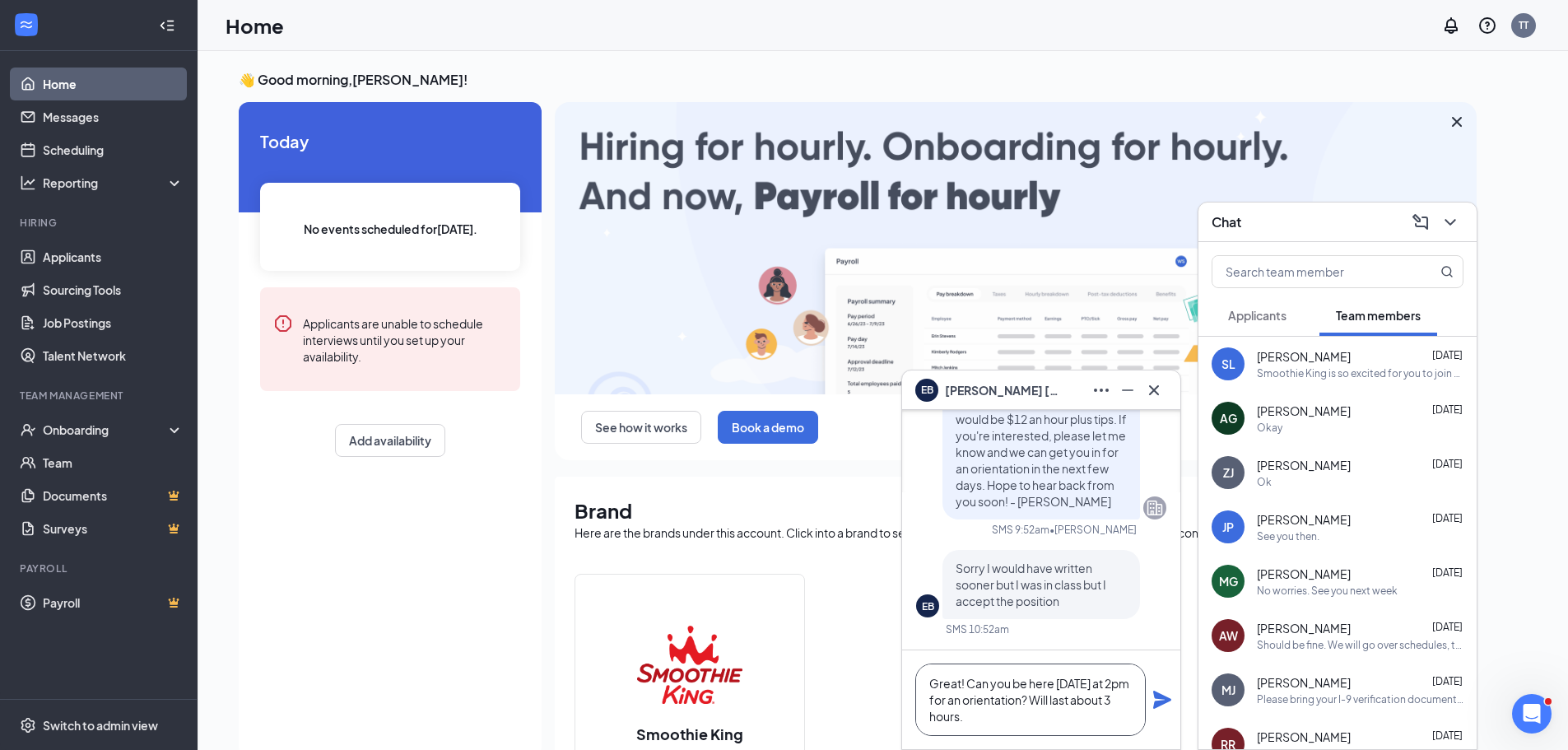
type textarea "Great! Can you be here Thursday at 2pm for an orientation? Will last about 3 ho…"
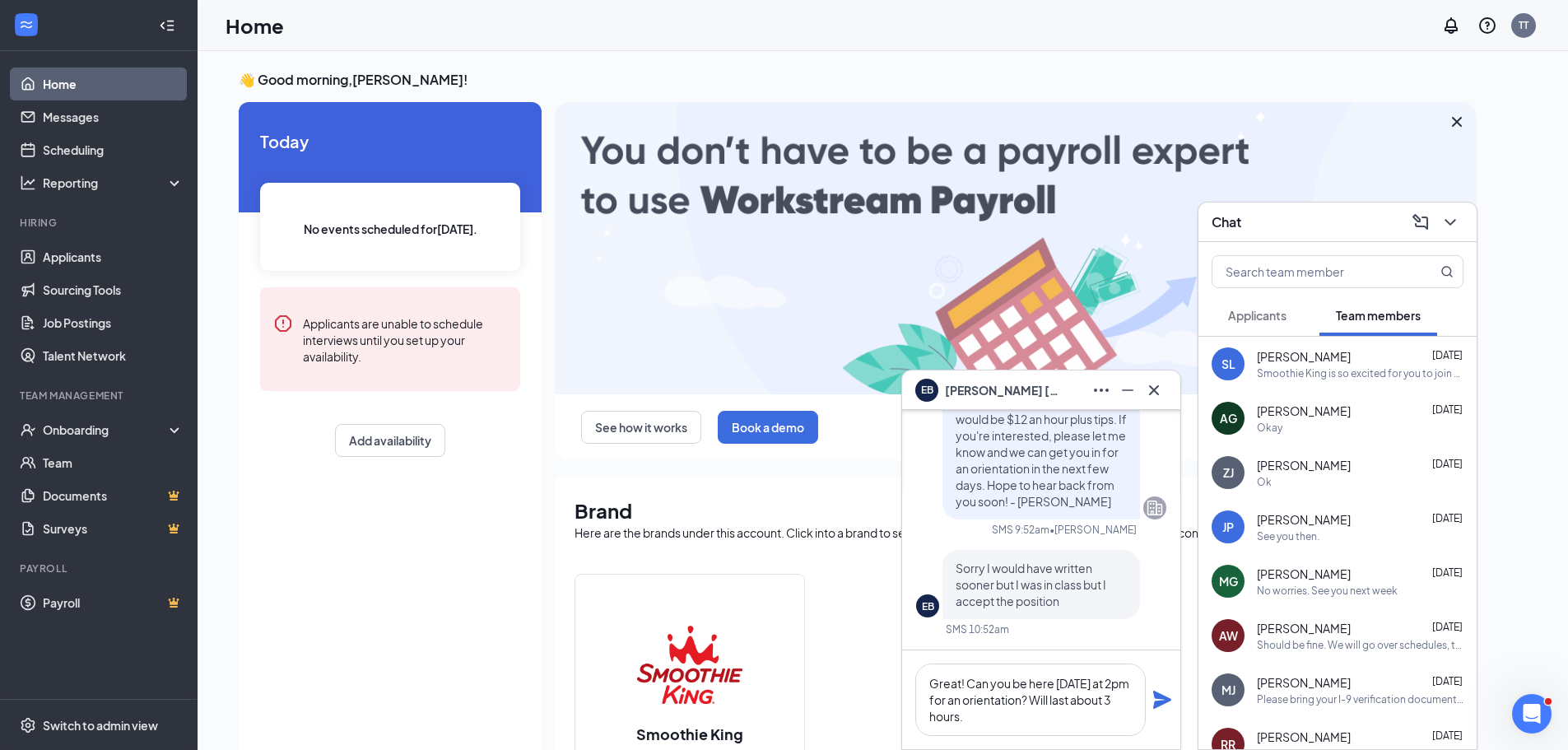
click at [1161, 704] on icon "Plane" at bounding box center [1163, 700] width 18 height 18
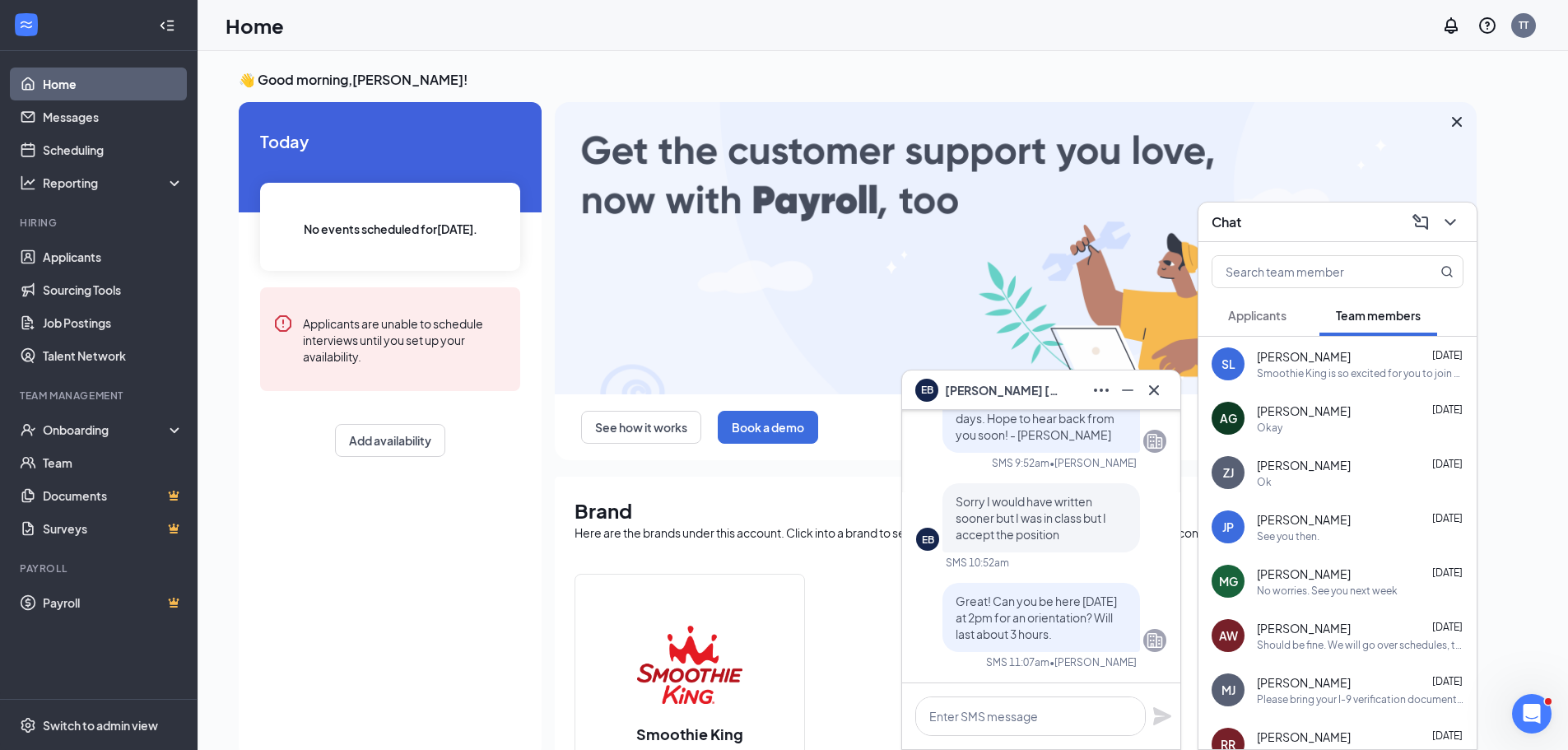
scroll to position [0, 0]
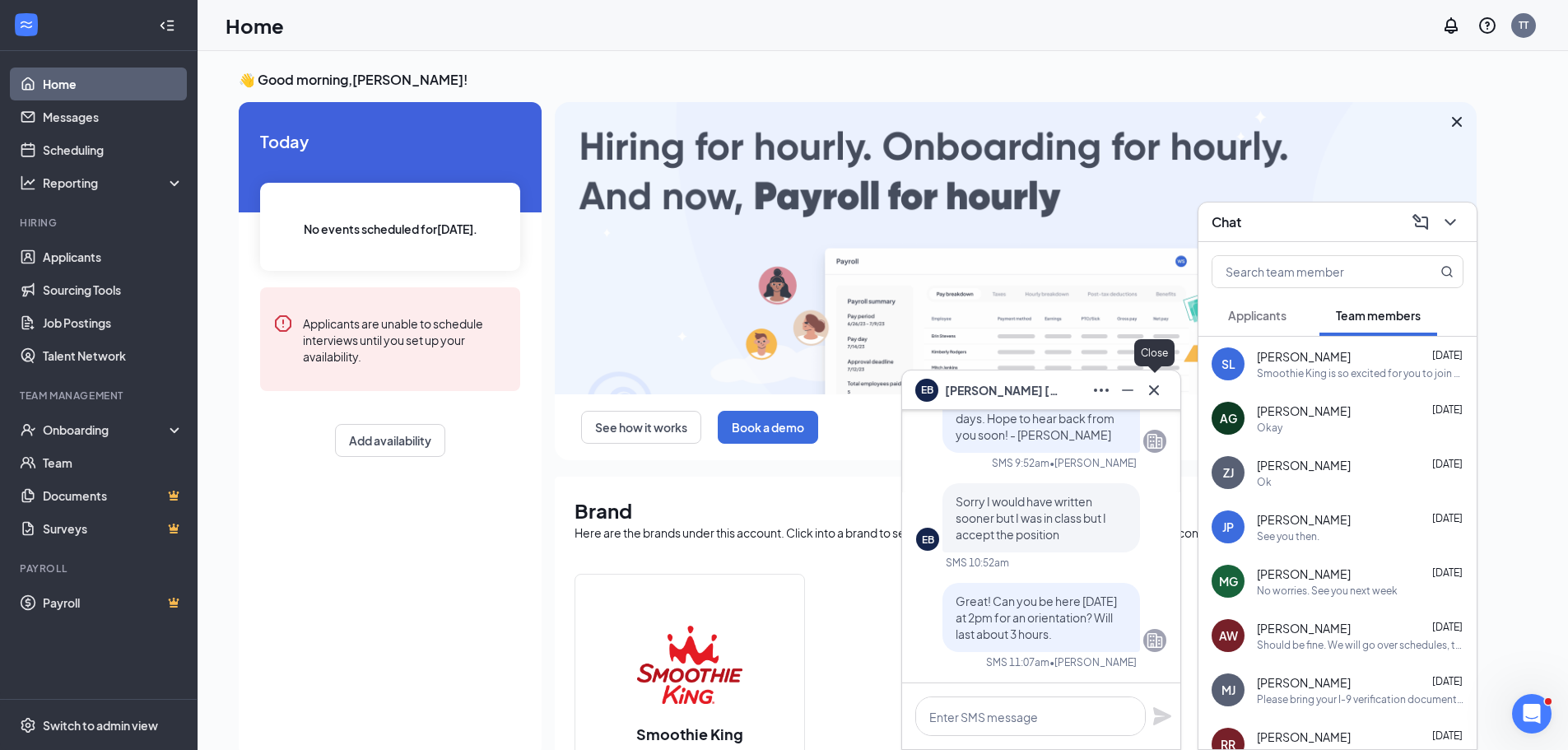
click at [1151, 391] on icon "Cross" at bounding box center [1154, 390] width 20 height 20
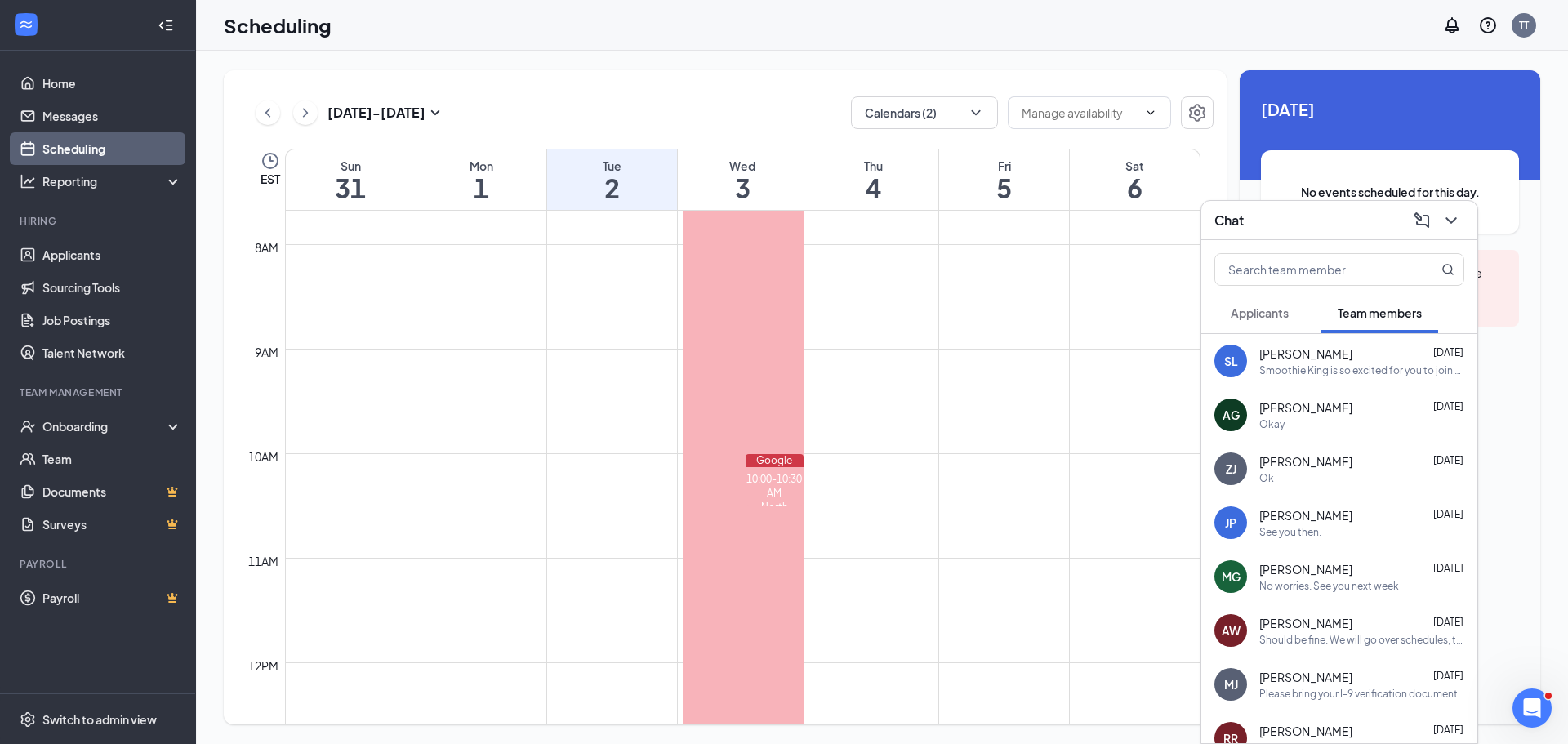
click at [1272, 304] on button "Applicants" at bounding box center [1260, 312] width 91 height 40
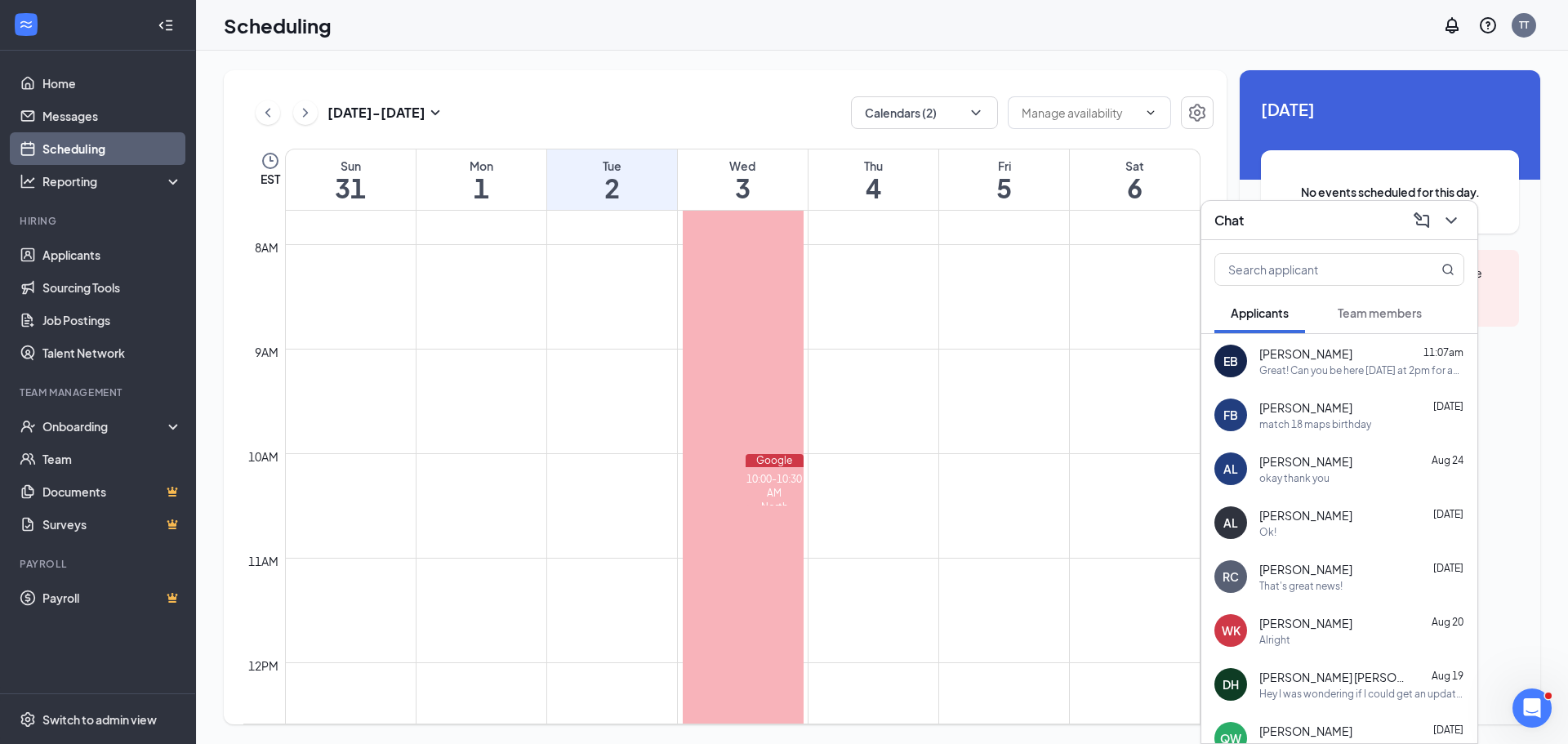
click at [1302, 373] on div "Great! Can you be here Thursday at 2pm for an orientation? Will last about 3 ho…" at bounding box center [1362, 370] width 205 height 14
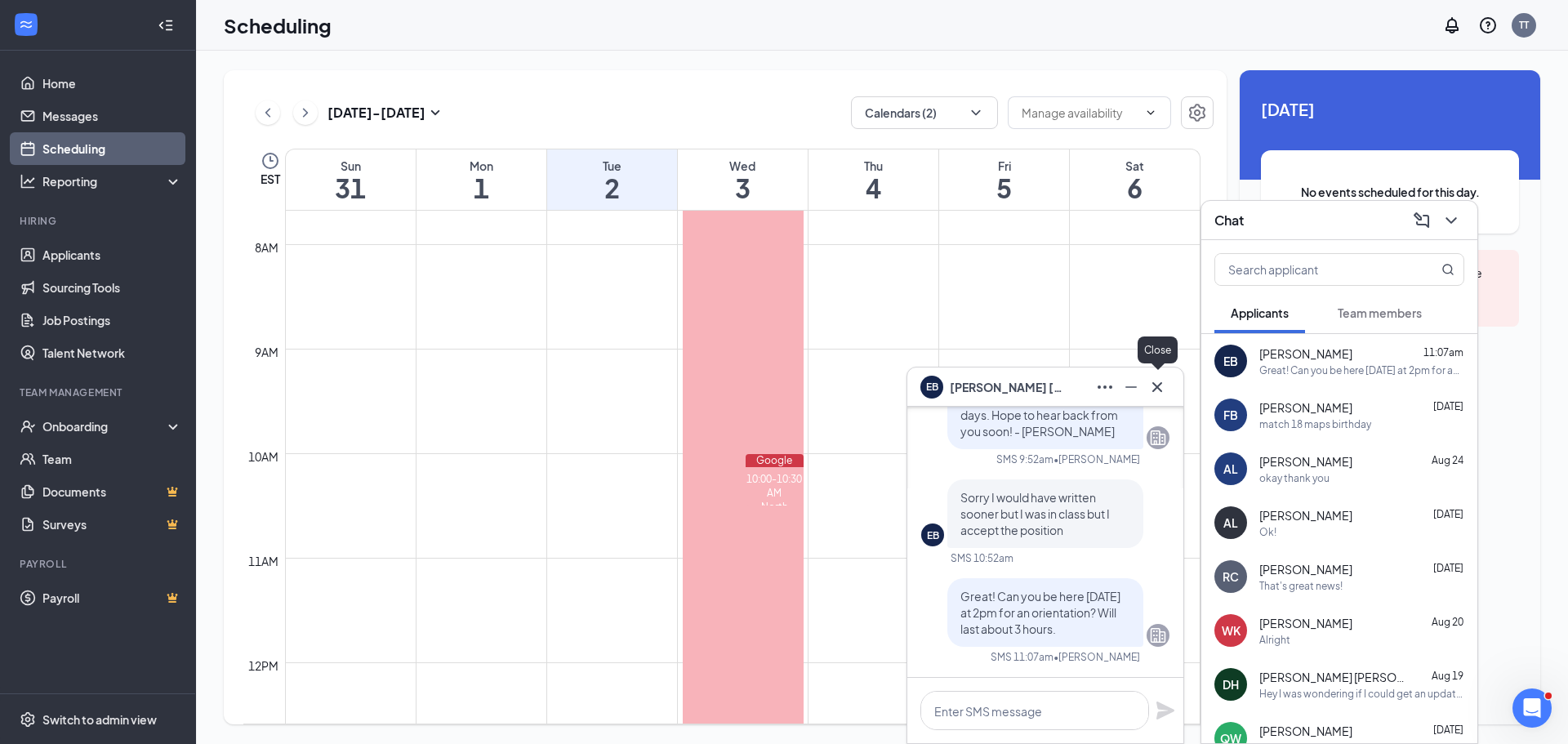
click at [1163, 381] on icon "Cross" at bounding box center [1158, 387] width 20 height 20
